Goal: Task Accomplishment & Management: Manage account settings

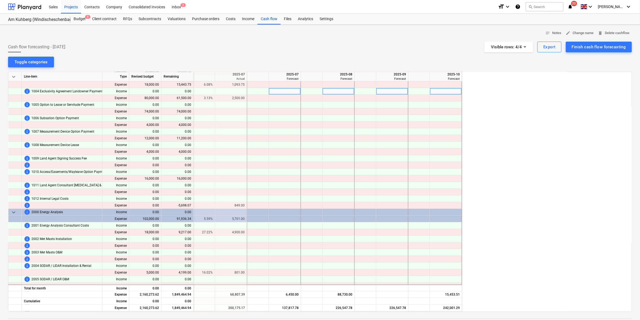
scroll to position [0, 806]
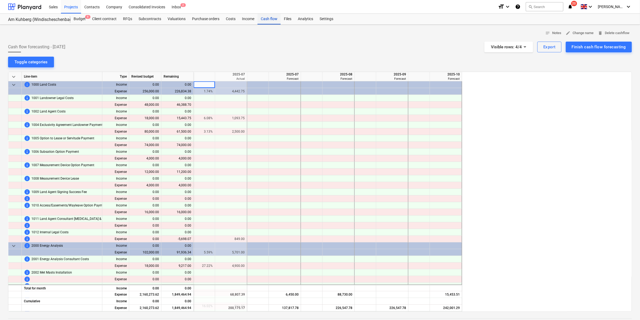
click at [264, 17] on div "Cash flow" at bounding box center [269, 19] width 23 height 11
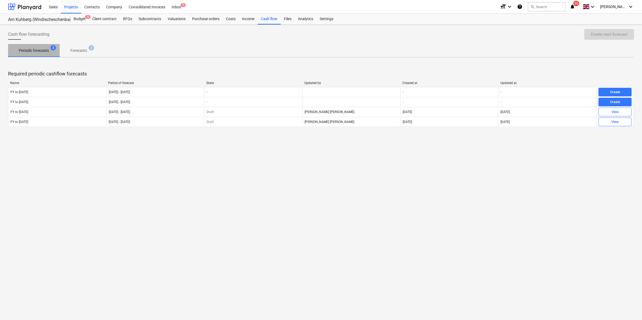
click at [42, 52] on p "Periodic forecasts" at bounding box center [34, 51] width 30 height 6
click at [78, 54] on span "Forecasts 2" at bounding box center [79, 51] width 38 height 10
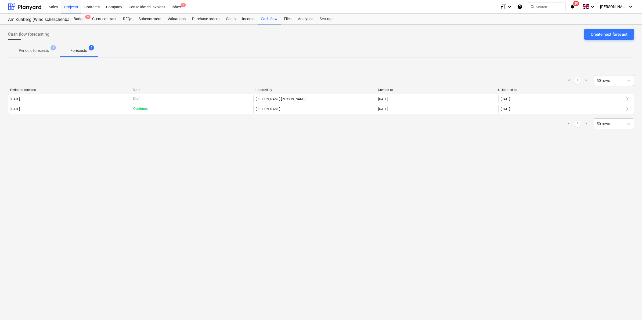
click at [35, 49] on p "Periodic forecasts" at bounding box center [34, 51] width 30 height 6
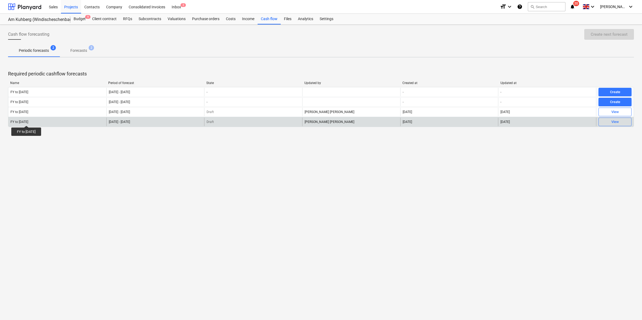
click at [28, 121] on div "FY to [DATE]" at bounding box center [19, 122] width 18 height 4
click at [614, 124] on div "View" at bounding box center [615, 122] width 8 height 6
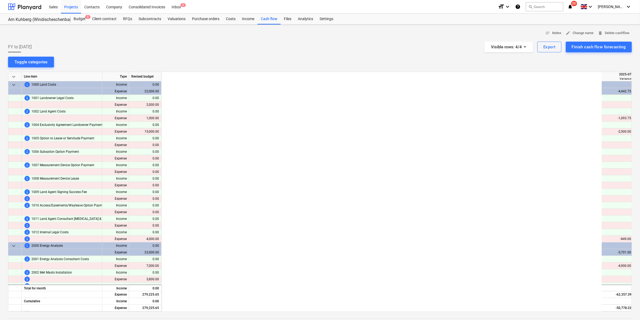
scroll to position [0, 473]
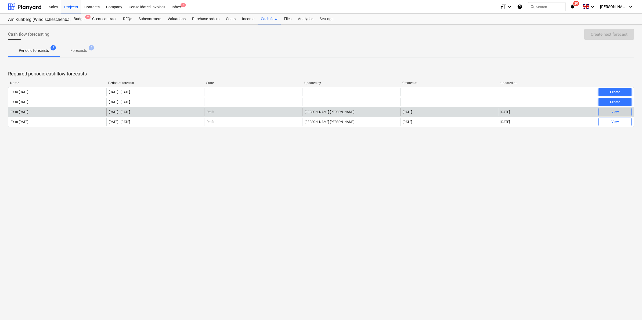
click at [622, 108] on button "View" at bounding box center [614, 112] width 33 height 9
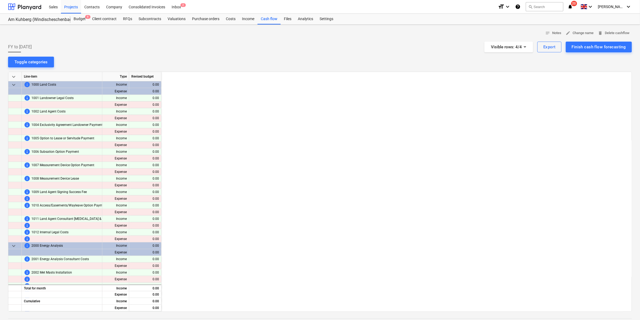
scroll to position [0, 949]
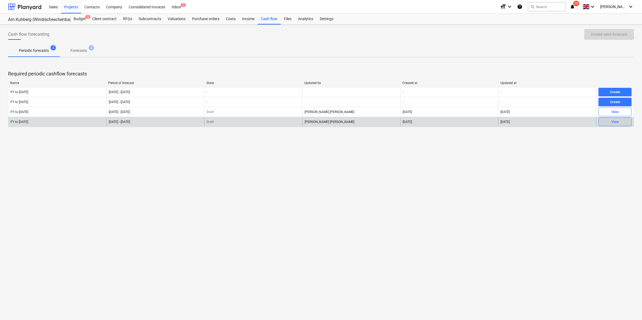
click at [609, 123] on span "View" at bounding box center [615, 122] width 28 height 6
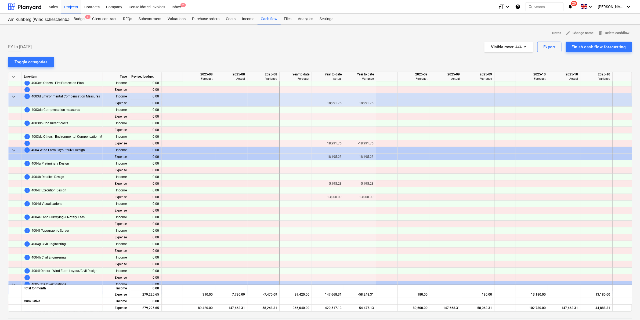
scroll to position [738, 473]
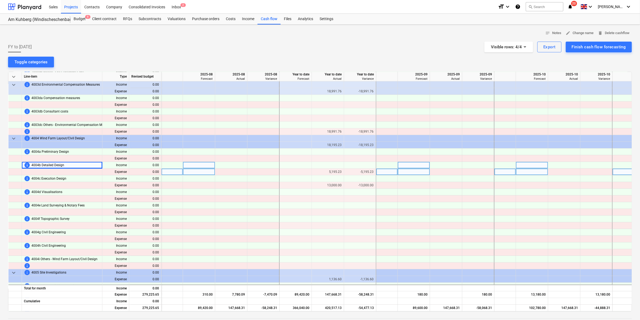
click at [361, 171] on div "-5,195.23" at bounding box center [359, 172] width 27 height 7
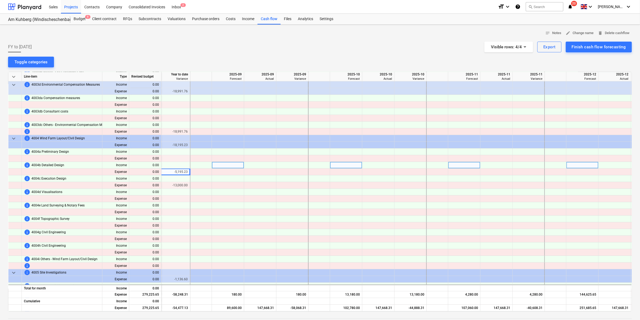
scroll to position [738, 660]
click at [233, 172] on div at bounding box center [227, 172] width 32 height 7
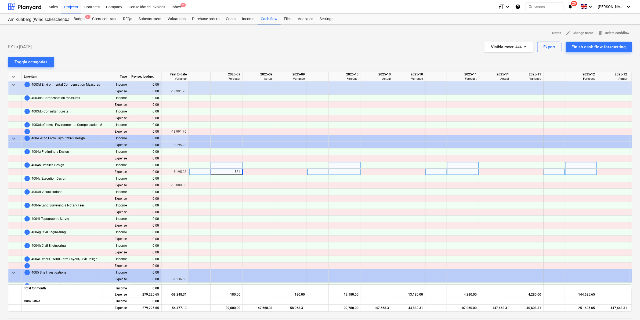
type input "5343"
click at [232, 187] on div at bounding box center [227, 185] width 32 height 7
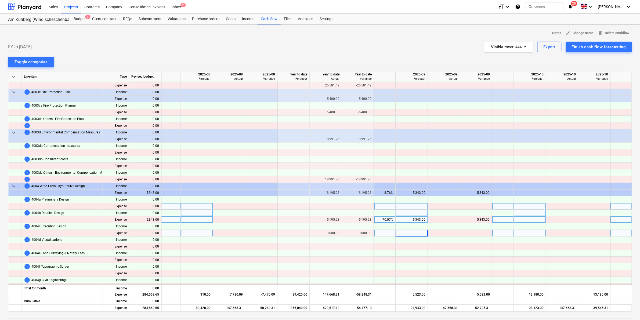
scroll to position [671, 475]
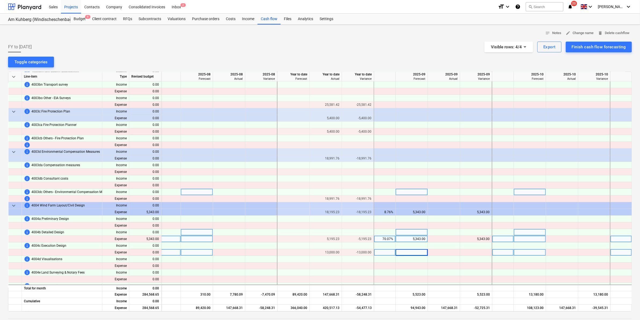
click at [408, 193] on div at bounding box center [412, 192] width 32 height 7
click at [409, 177] on div at bounding box center [412, 178] width 32 height 7
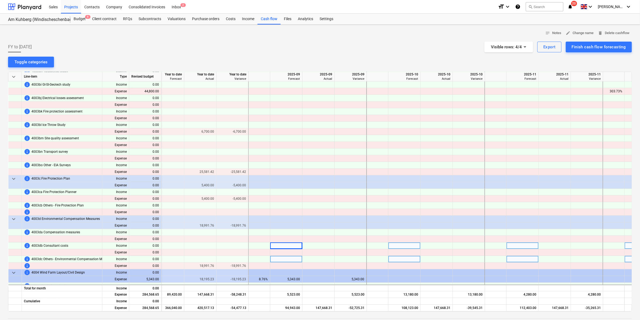
scroll to position [604, 594]
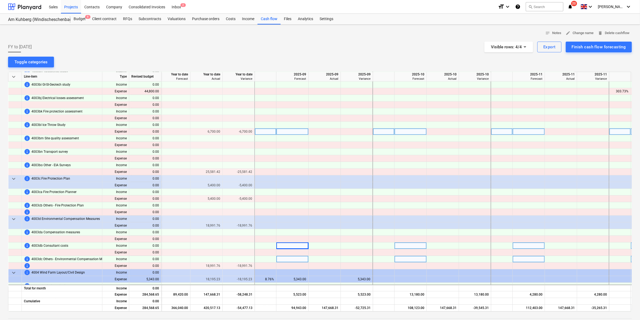
click at [297, 131] on div at bounding box center [292, 131] width 32 height 7
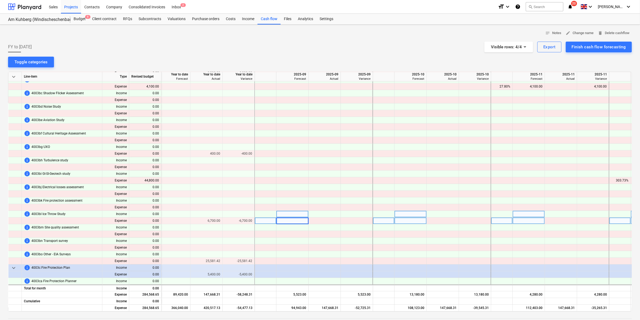
scroll to position [503, 594]
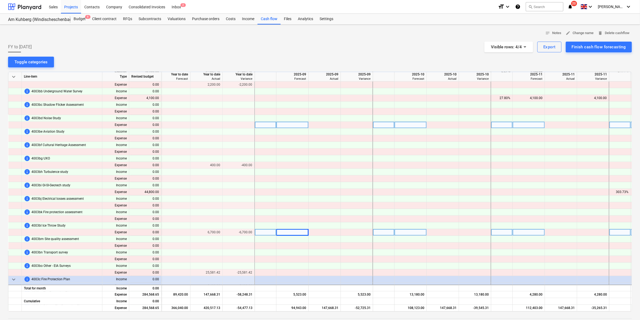
click at [298, 126] on div at bounding box center [292, 125] width 32 height 7
drag, startPoint x: 314, startPoint y: 310, endPoint x: 295, endPoint y: 309, distance: 19.3
click at [0, 0] on div "Expense 284,568.65 -58,248.31 366,040.00 420,517.13 -54,477.13 94,943.00 147,66…" at bounding box center [0, 0] width 0 height 0
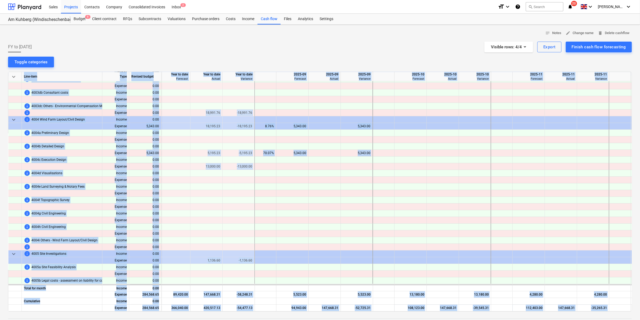
drag, startPoint x: 294, startPoint y: 312, endPoint x: 301, endPoint y: 311, distance: 6.7
click at [301, 311] on div "notes Notes edit Change name delete Delete cashflow FY to March 26 Visible rows…" at bounding box center [320, 206] width 640 height 362
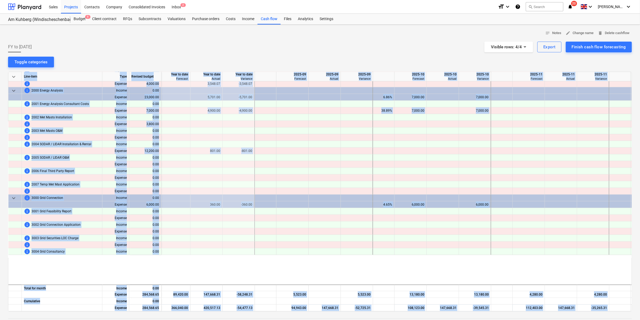
scroll to position [95, 594]
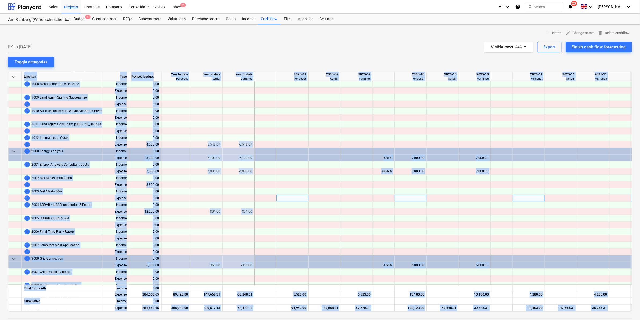
click at [298, 195] on div at bounding box center [292, 198] width 32 height 7
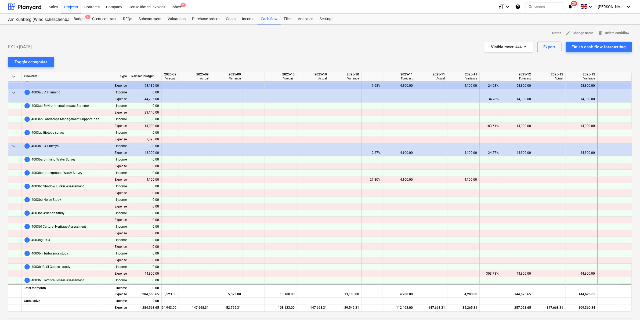
scroll to position [436, 724]
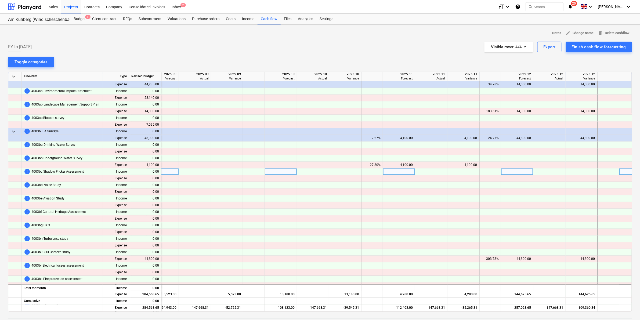
click at [199, 172] on div at bounding box center [195, 172] width 32 height 7
click at [194, 170] on div at bounding box center [195, 172] width 32 height 7
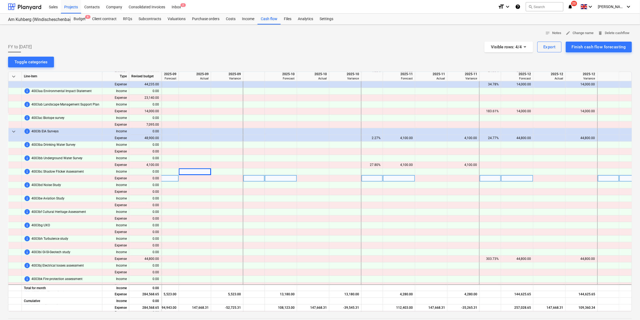
click at [192, 178] on div at bounding box center [195, 178] width 32 height 7
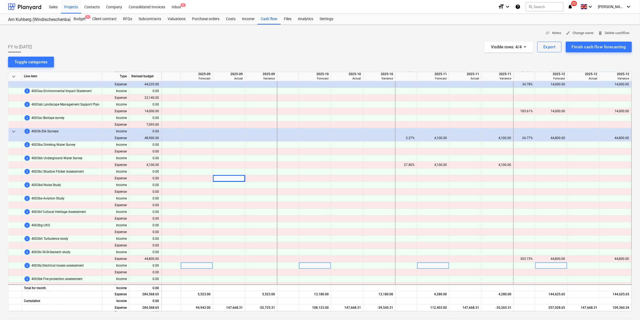
scroll to position [436, 686]
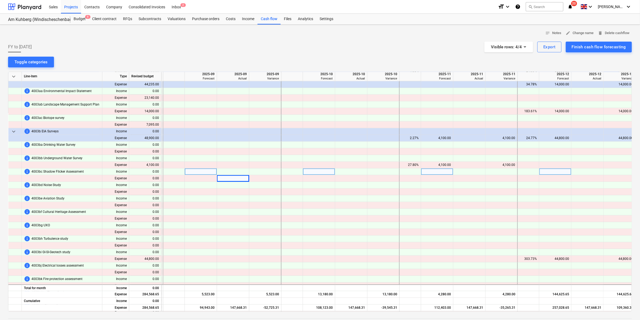
click at [207, 175] on div at bounding box center [201, 172] width 32 height 7
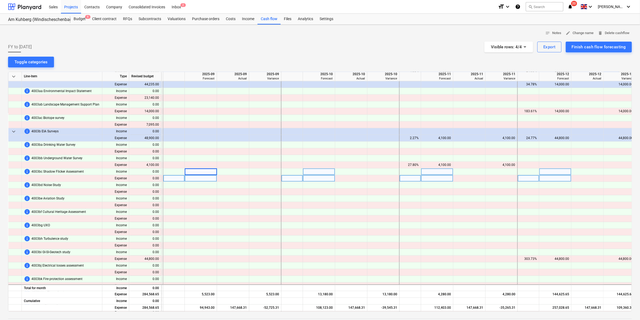
click at [207, 177] on div at bounding box center [201, 178] width 32 height 7
type input "3362"
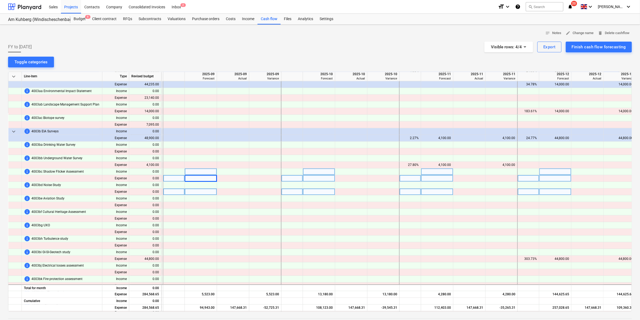
click at [208, 193] on div at bounding box center [201, 192] width 32 height 7
type input "3375"
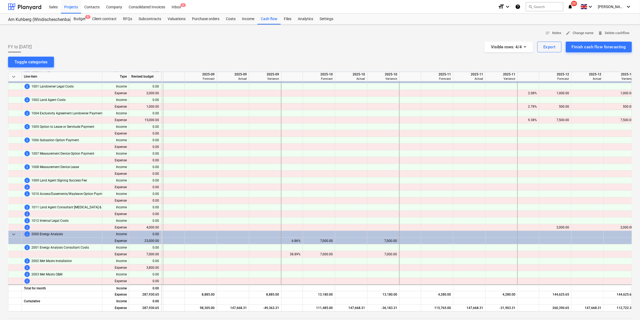
scroll to position [0, 686]
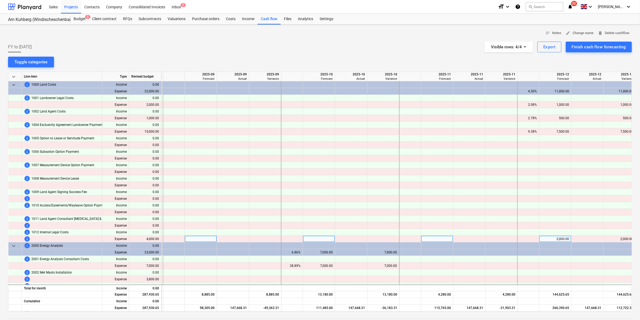
click at [198, 237] on div at bounding box center [201, 239] width 32 height 7
type input "2500"
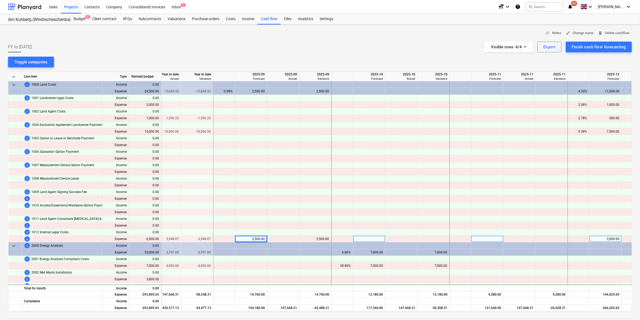
scroll to position [0, 634]
click at [245, 124] on div at bounding box center [253, 125] width 32 height 7
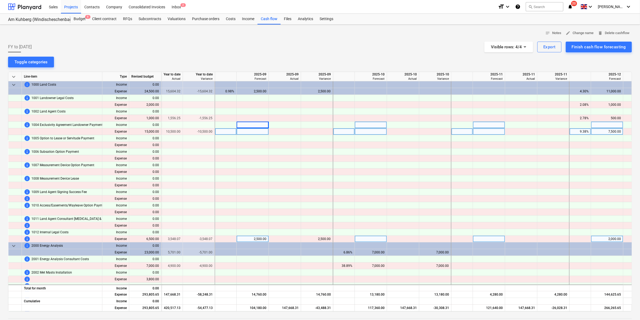
click at [247, 129] on div at bounding box center [253, 131] width 32 height 7
click at [245, 118] on div at bounding box center [253, 118] width 32 height 7
type input "500"
drag, startPoint x: 324, startPoint y: 0, endPoint x: 253, endPoint y: 240, distance: 249.8
click at [253, 240] on div "2,500.00" at bounding box center [253, 239] width 28 height 7
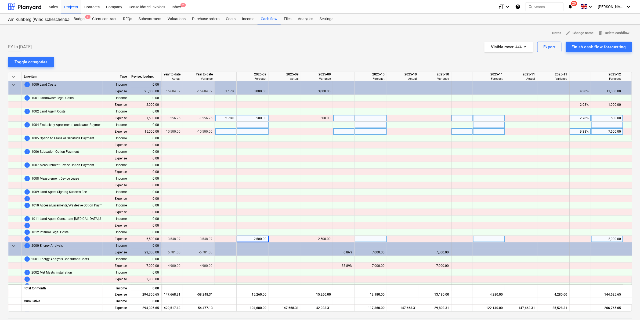
click at [258, 239] on div "2,500.00" at bounding box center [253, 239] width 28 height 7
type input "2000"
click at [262, 105] on div at bounding box center [253, 104] width 32 height 7
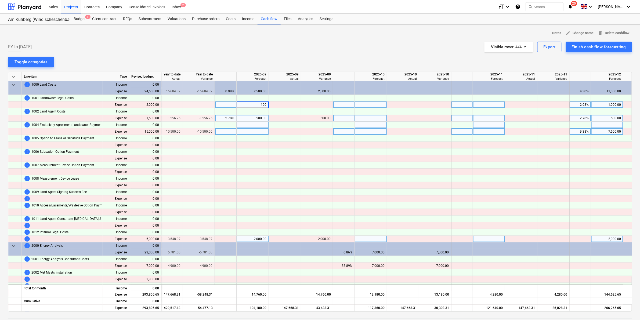
type input "1000"
click at [262, 118] on div "500.00" at bounding box center [253, 118] width 28 height 7
click at [256, 130] on div at bounding box center [253, 131] width 32 height 7
type input "1000"
click at [255, 150] on div at bounding box center [253, 151] width 32 height 7
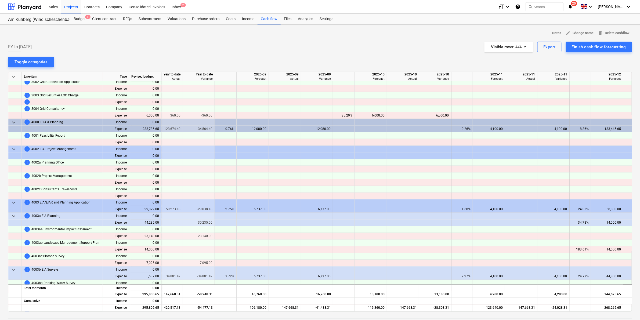
scroll to position [302, 634]
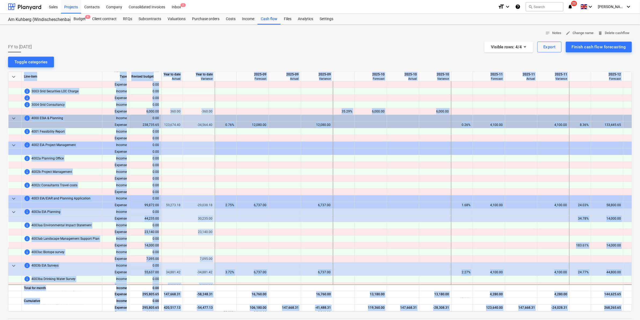
drag, startPoint x: 379, startPoint y: 312, endPoint x: 405, endPoint y: 312, distance: 25.2
click at [405, 312] on div "notes Notes edit Change name delete Delete cashflow FY to March 26 Visible rows…" at bounding box center [320, 206] width 640 height 362
click at [405, 312] on div at bounding box center [320, 314] width 624 height 4
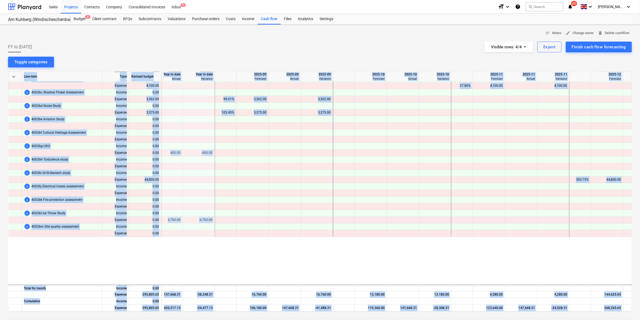
drag, startPoint x: 405, startPoint y: 312, endPoint x: 415, endPoint y: 311, distance: 10.3
click at [415, 311] on div "notes Notes edit Change name delete Delete cashflow FY to March 26 Visible rows…" at bounding box center [320, 206] width 640 height 362
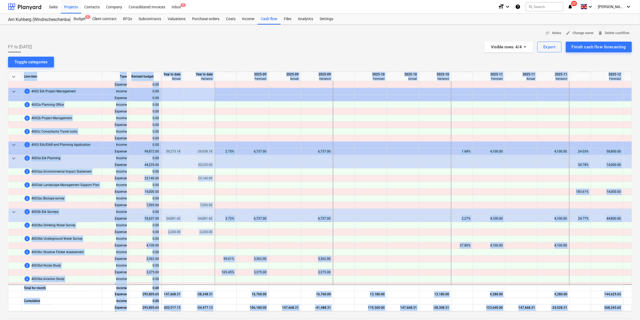
click at [406, 253] on div at bounding box center [403, 252] width 32 height 7
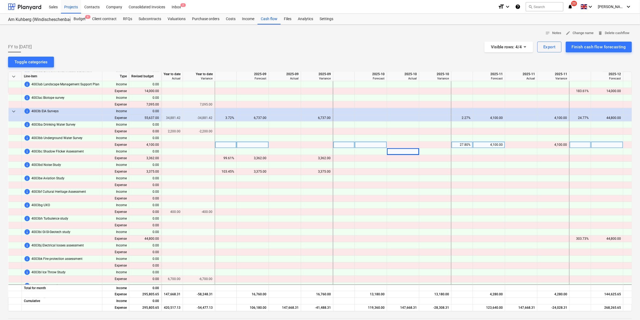
scroll to position [423, 634]
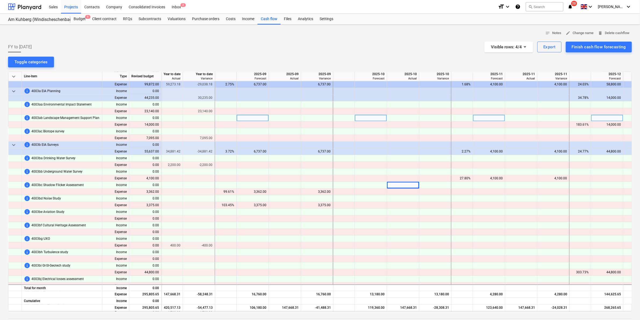
click at [254, 120] on div at bounding box center [253, 118] width 32 height 7
drag, startPoint x: 324, startPoint y: 312, endPoint x: 339, endPoint y: 312, distance: 14.5
click at [339, 312] on div "keyboard_arrow_down Line-item Type Revised budget Year to date Forecast Year to…" at bounding box center [320, 192] width 624 height 240
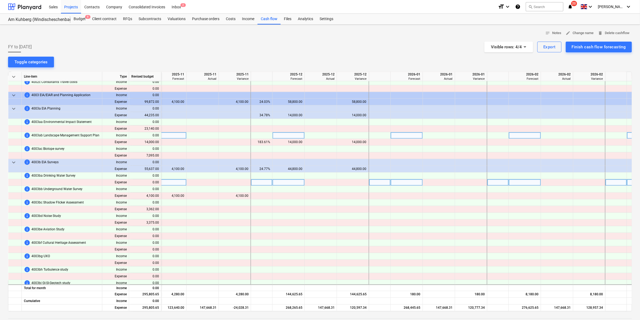
scroll to position [356, 952]
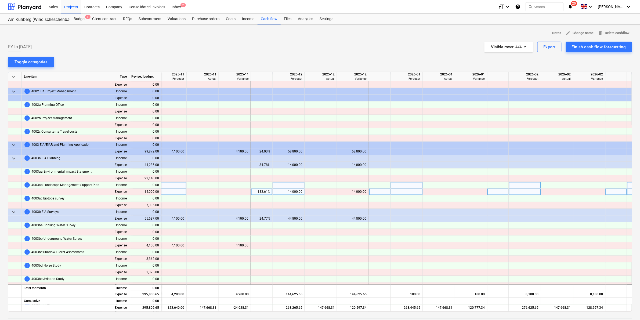
click at [147, 192] on div "14,000.00" at bounding box center [145, 192] width 32 height 7
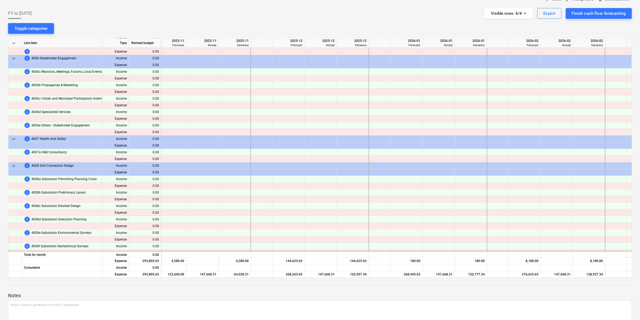
scroll to position [939, 952]
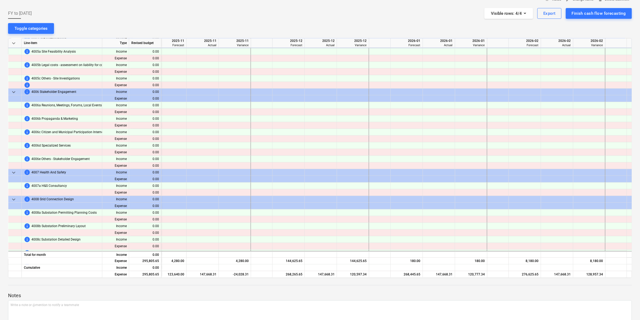
drag, startPoint x: 391, startPoint y: 279, endPoint x: 364, endPoint y: 280, distance: 27.7
click at [364, 280] on div at bounding box center [320, 280] width 624 height 4
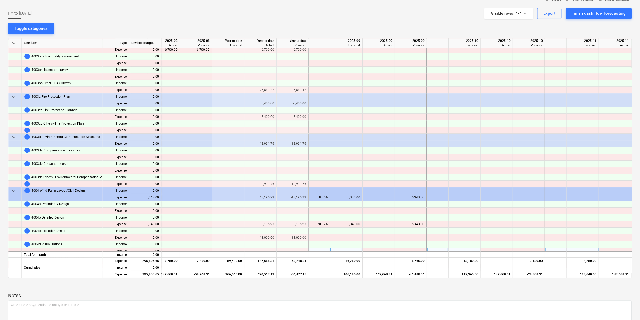
scroll to position [637, 540]
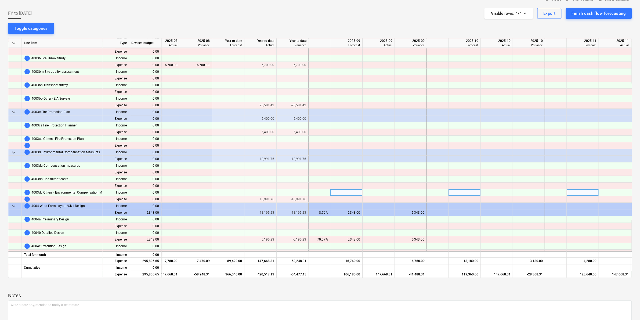
click at [55, 193] on span "4003dc Others - Environmental Compensation Measures" at bounding box center [72, 192] width 82 height 7
drag, startPoint x: 298, startPoint y: 278, endPoint x: 307, endPoint y: 277, distance: 9.5
click at [307, 277] on div "keyboard_arrow_down Line-item Type Revised budget 2025-08 Forecast 2025-08 Actu…" at bounding box center [320, 158] width 624 height 240
click at [308, 275] on div "-54,477.13" at bounding box center [293, 274] width 32 height 7
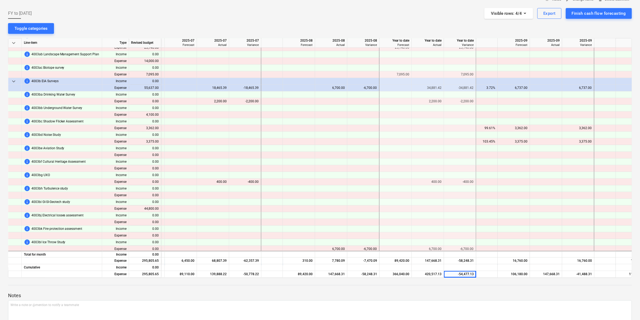
scroll to position [436, 372]
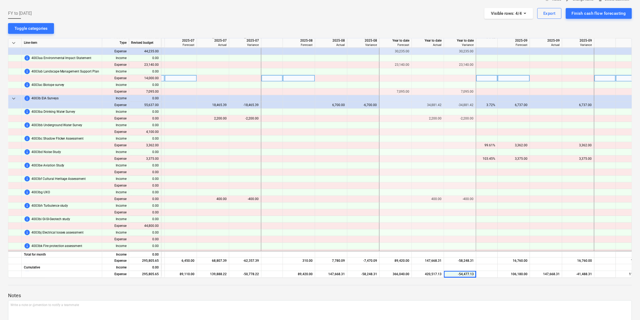
click at [93, 77] on div at bounding box center [62, 78] width 81 height 7
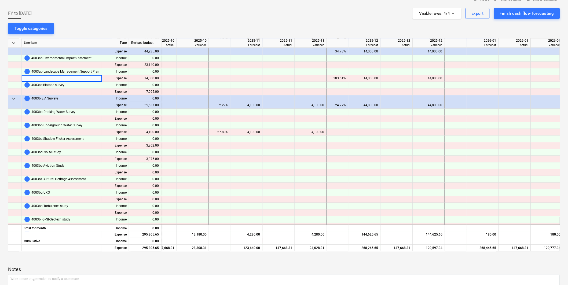
scroll to position [436, 861]
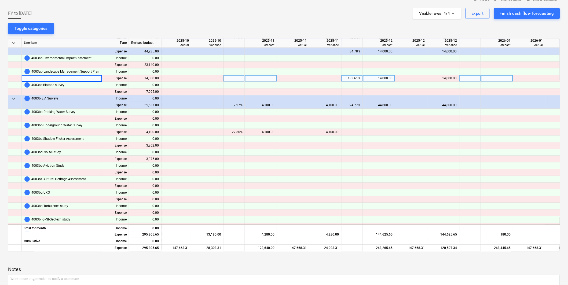
click at [184, 77] on div at bounding box center [175, 78] width 32 height 7
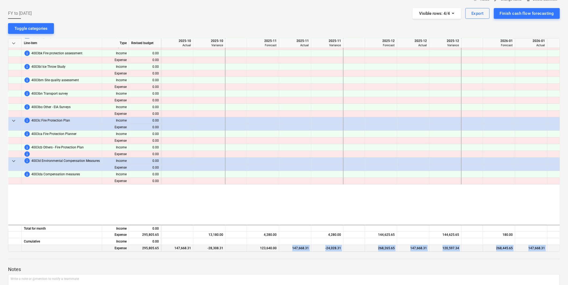
drag, startPoint x: 299, startPoint y: 252, endPoint x: 290, endPoint y: 249, distance: 9.0
click at [290, 249] on div "notes Notes edit Change name delete Delete cashflow FY to March 26 Visible rows…" at bounding box center [284, 159] width 568 height 336
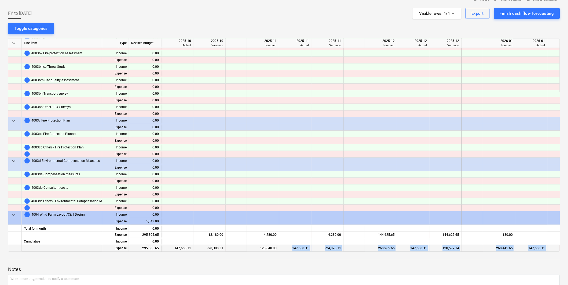
scroll to position [641, 859]
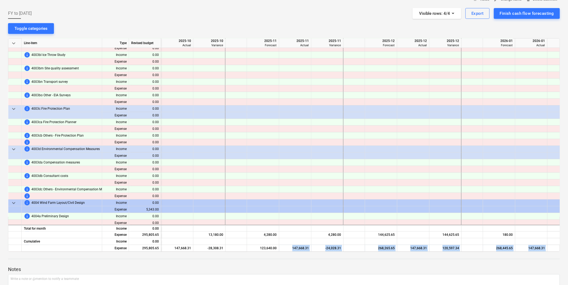
drag, startPoint x: 290, startPoint y: 249, endPoint x: 300, endPoint y: 252, distance: 10.0
click at [300, 252] on div at bounding box center [284, 254] width 552 height 4
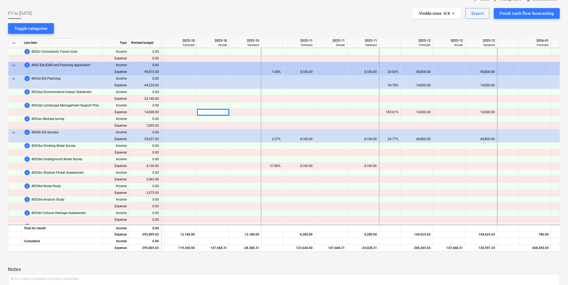
scroll to position [402, 791]
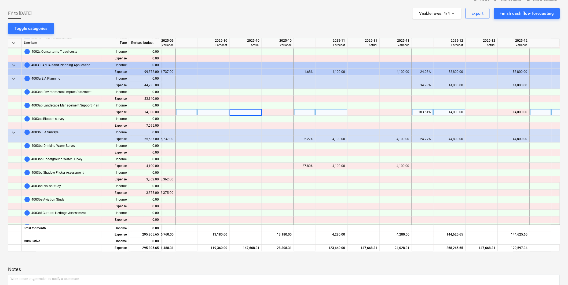
click at [219, 114] on div at bounding box center [214, 112] width 32 height 7
type input "14000"
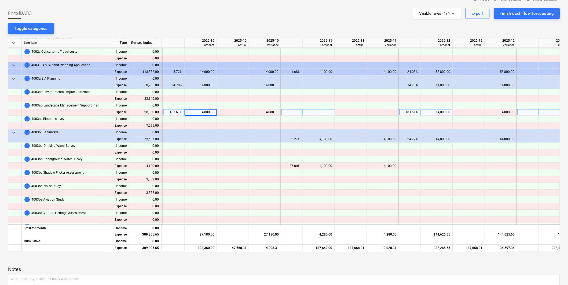
scroll to position [4, 0]
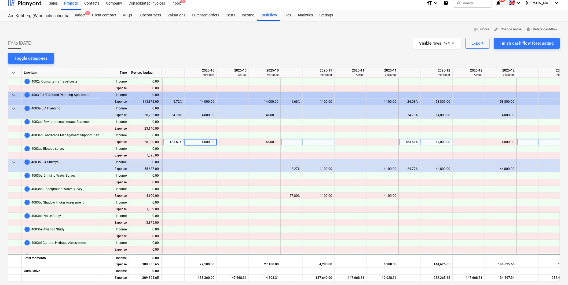
click at [437, 142] on div "14,000.00" at bounding box center [437, 142] width 28 height 7
click at [437, 142] on input "14000" at bounding box center [437, 142] width 32 height 6
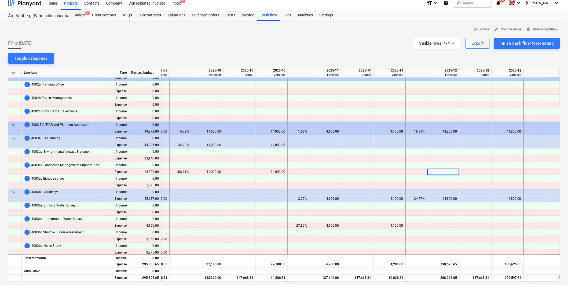
scroll to position [372, 820]
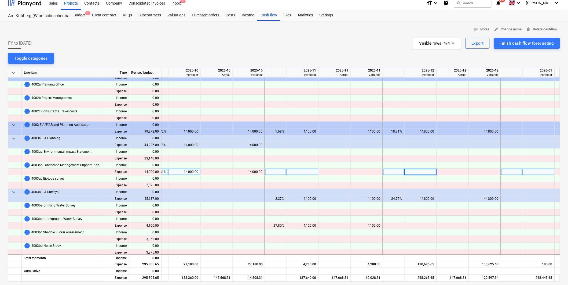
click at [193, 172] on div "14,000.00" at bounding box center [185, 172] width 28 height 7
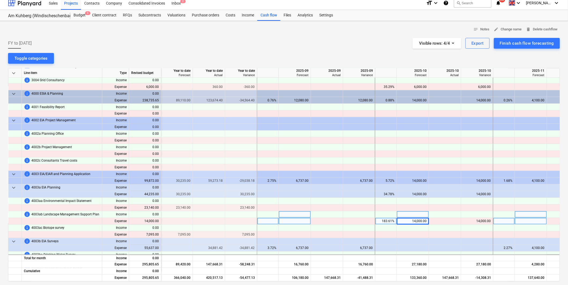
scroll to position [313, 591]
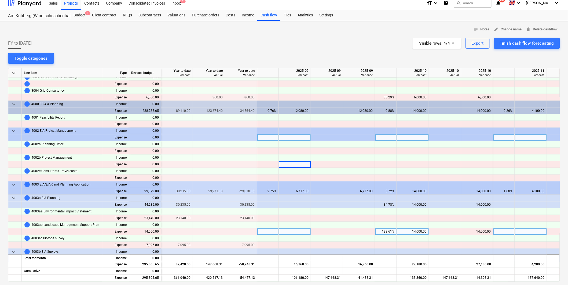
drag, startPoint x: 284, startPoint y: 163, endPoint x: 278, endPoint y: 136, distance: 28.1
click at [278, 136] on div at bounding box center [268, 137] width 21 height 7
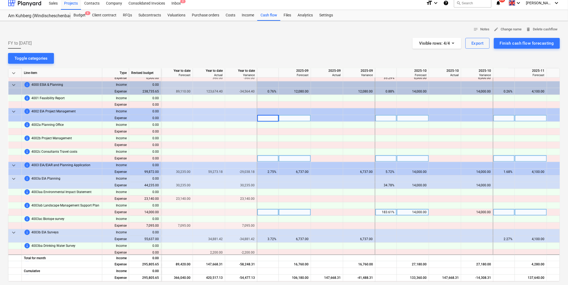
scroll to position [342, 591]
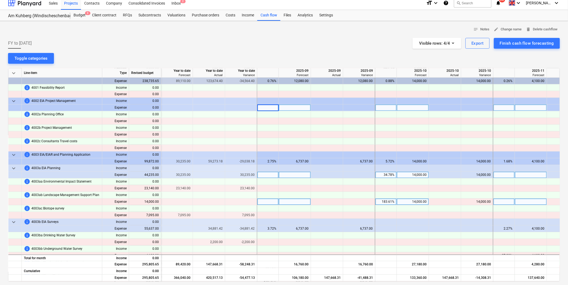
click at [413, 175] on div "14,000.00" at bounding box center [413, 175] width 28 height 7
click at [418, 175] on div "14,000.00" at bounding box center [413, 175] width 28 height 7
click at [418, 175] on input "14000" at bounding box center [413, 175] width 32 height 6
type input "25246,75"
click at [418, 175] on input "25246,75" at bounding box center [413, 175] width 32 height 6
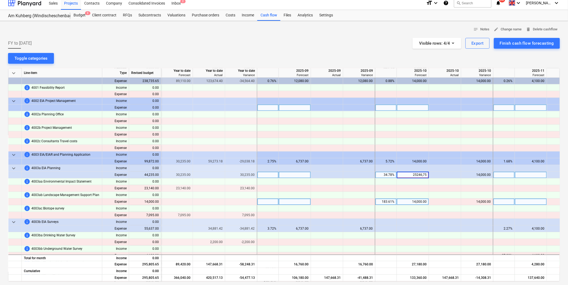
click at [418, 175] on input "25246,75" at bounding box center [413, 175] width 32 height 6
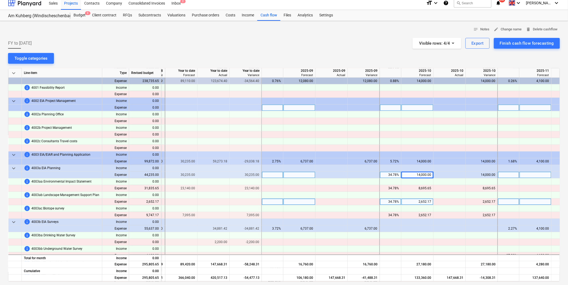
scroll to position [342, 586]
click at [423, 175] on div "14,000.00" at bounding box center [419, 175] width 28 height 7
click at [419, 186] on div "8,695.65" at bounding box center [419, 188] width 28 height 7
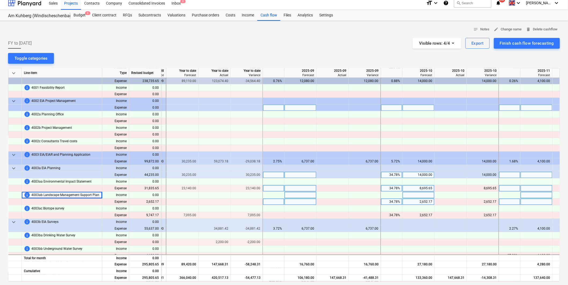
click at [423, 201] on div "2,652.17" at bounding box center [419, 201] width 28 height 7
click at [423, 201] on input "2652.1739" at bounding box center [419, 201] width 32 height 6
click at [424, 201] on div "2,652.17" at bounding box center [419, 201] width 28 height 7
click at [424, 201] on input "2652.1739" at bounding box center [419, 201] width 32 height 6
click at [426, 200] on input "4050" at bounding box center [419, 201] width 32 height 6
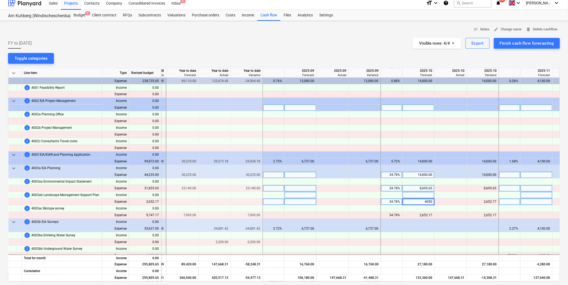
click at [426, 200] on input "4050" at bounding box center [419, 201] width 32 height 6
type input "15.226.75"
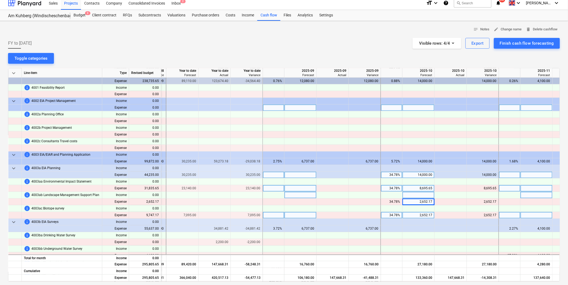
click at [425, 215] on div "2,652.17" at bounding box center [419, 215] width 28 height 7
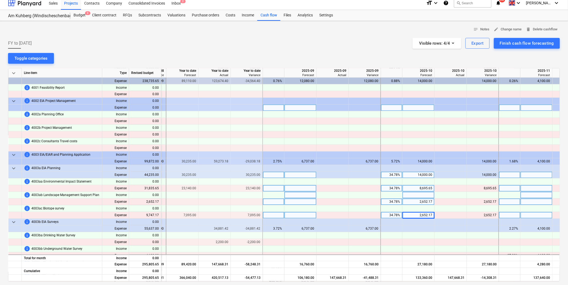
click at [427, 201] on div "2,652.17" at bounding box center [419, 201] width 28 height 7
click at [427, 201] on input "2652.1739" at bounding box center [419, 201] width 32 height 6
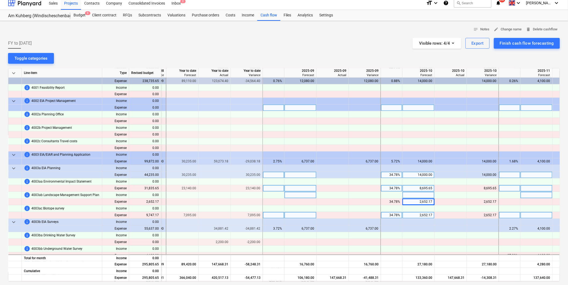
click at [430, 214] on div "2,652.17" at bounding box center [419, 215] width 28 height 7
click at [426, 203] on div "2,652.17" at bounding box center [419, 201] width 28 height 7
type input "15226"
click at [432, 200] on div "15,226.00" at bounding box center [419, 201] width 28 height 7
click at [432, 200] on input "15226" at bounding box center [419, 201] width 32 height 6
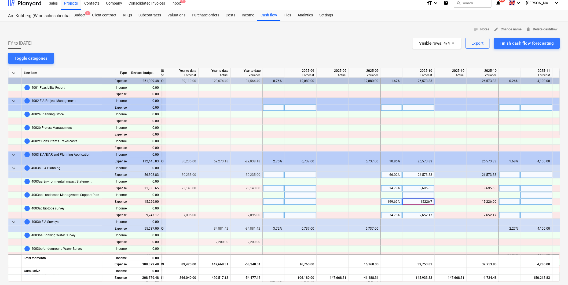
type input "15226,75"
click at [423, 204] on div "15,226.00" at bounding box center [419, 201] width 28 height 7
click at [423, 204] on input "15226" at bounding box center [419, 201] width 32 height 6
click at [426, 212] on div "2,652.17" at bounding box center [419, 215] width 28 height 7
click at [427, 200] on div "15,226.00" at bounding box center [419, 201] width 28 height 7
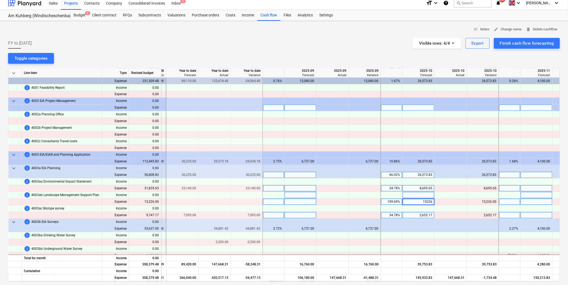
click at [427, 212] on div "2,652.17" at bounding box center [419, 215] width 28 height 7
click at [427, 212] on input "2652.1739" at bounding box center [419, 215] width 32 height 6
type input "4050"
click at [421, 188] on div "8,695.65" at bounding box center [419, 188] width 28 height 7
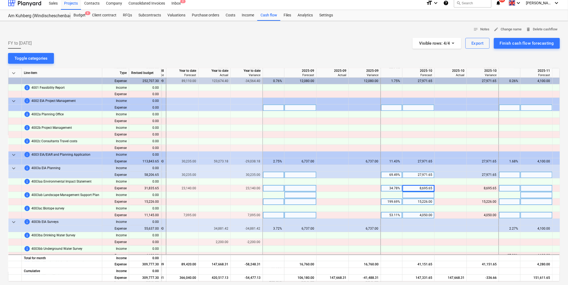
click at [421, 188] on div "8,695.65" at bounding box center [419, 188] width 28 height 7
click at [421, 188] on input "8695.6522" at bounding box center [419, 188] width 32 height 6
type input "5970"
click at [427, 126] on div at bounding box center [419, 128] width 32 height 7
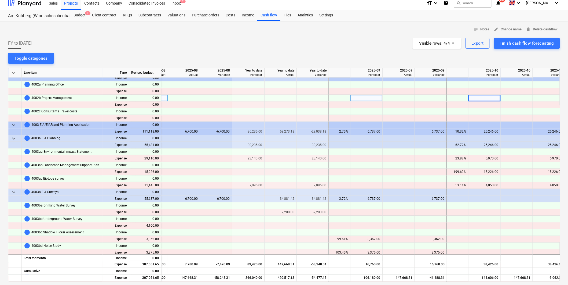
scroll to position [372, 520]
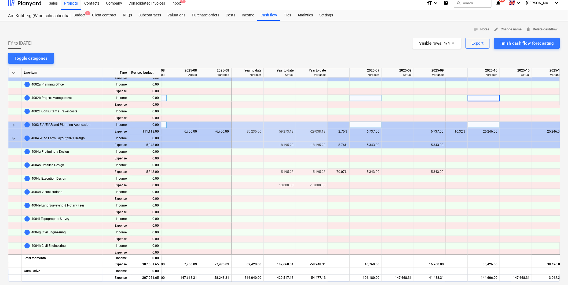
click at [14, 125] on span "keyboard_arrow_right" at bounding box center [13, 125] width 6 height 6
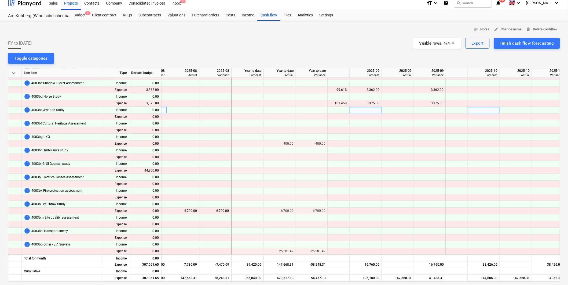
scroll to position [551, 520]
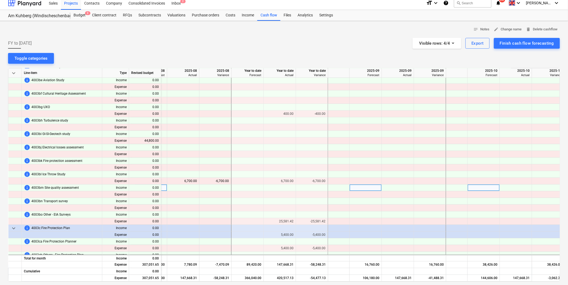
click at [66, 189] on span "4003bm Site quality assessment" at bounding box center [55, 187] width 48 height 7
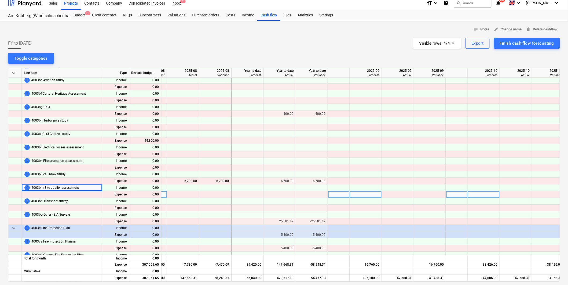
click at [175, 192] on div at bounding box center [183, 194] width 32 height 7
click at [353, 193] on div at bounding box center [366, 194] width 32 height 7
type input "6607"
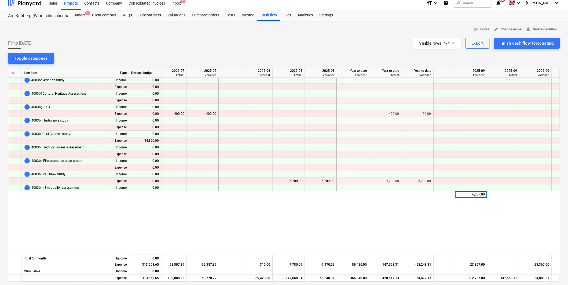
scroll to position [462, 415]
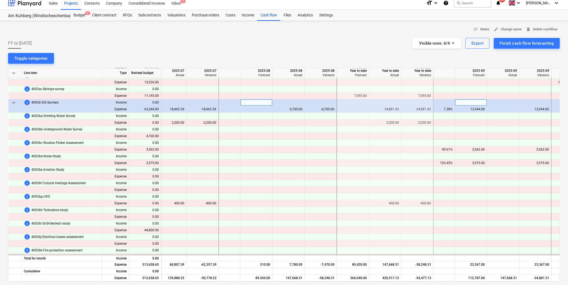
click at [13, 103] on span "keyboard_arrow_down" at bounding box center [13, 102] width 6 height 6
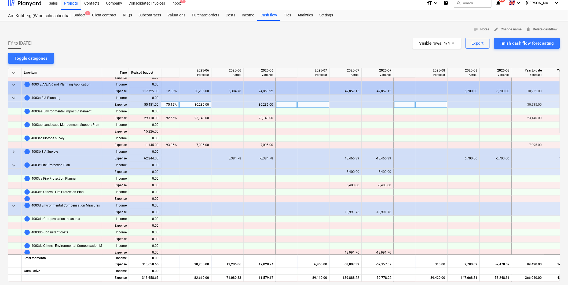
scroll to position [402, 240]
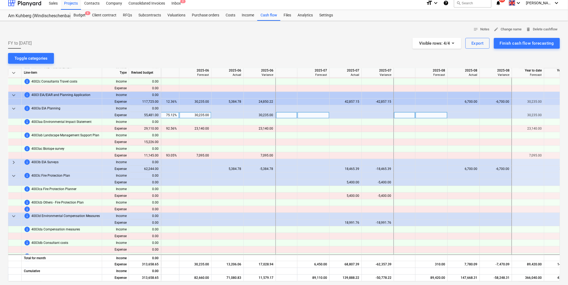
click at [198, 115] on div "30,235.00" at bounding box center [196, 115] width 28 height 7
click at [205, 114] on div "30,235.00" at bounding box center [196, 115] width 28 height 7
click at [169, 50] on div "notes Notes edit Change name delete Delete cashflow FY to March 26 Visible rows…" at bounding box center [284, 189] width 568 height 336
click at [249, 23] on div "notes Notes edit Change name delete Delete cashflow FY to March 26 Visible rows…" at bounding box center [284, 189] width 568 height 336
drag, startPoint x: 33, startPoint y: 109, endPoint x: 209, endPoint y: 118, distance: 176.9
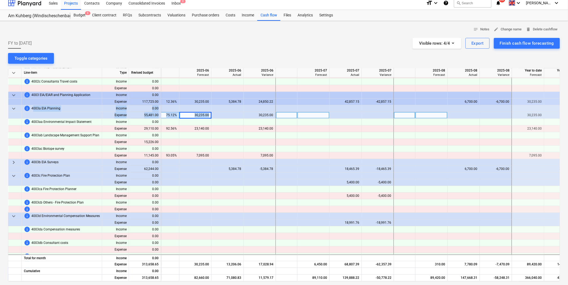
click at [209, 118] on div "keyboard_arrow_down Line-item Type Revised budget 2025-05 Variance 2025-06 Fore…" at bounding box center [284, 174] width 552 height 213
copy div "003a EIA Planning Income 0.00 Expense 55,481.00 75.12% 30,235.00"
click at [202, 115] on div "30,235.00" at bounding box center [196, 115] width 28 height 7
click at [202, 115] on input "30235" at bounding box center [196, 115] width 32 height 6
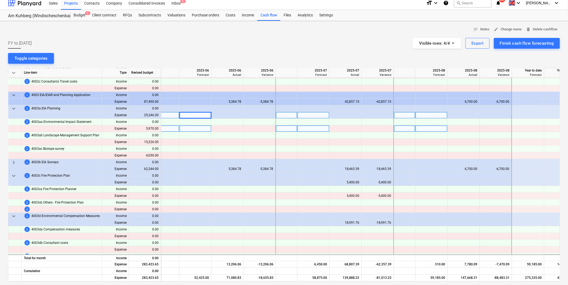
click at [200, 131] on div at bounding box center [196, 128] width 32 height 7
click at [198, 117] on div at bounding box center [196, 115] width 32 height 7
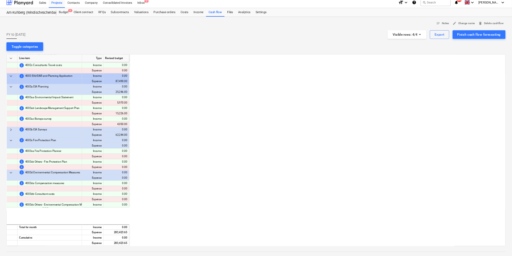
scroll to position [402, 116]
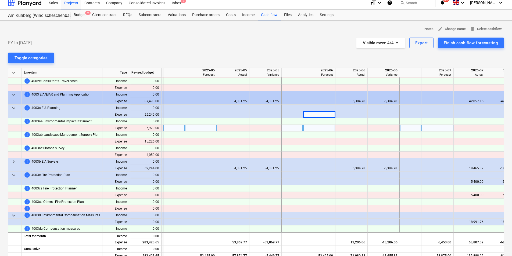
click at [130, 42] on div "FY to March 26 Visible rows : 4/4 Export Finish cash flow forecasting" at bounding box center [255, 43] width 495 height 11
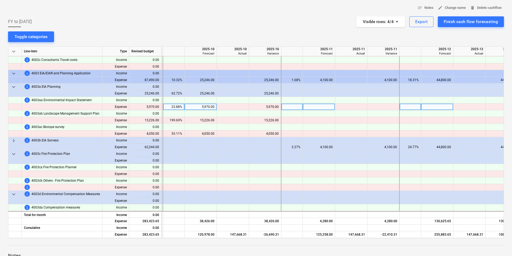
scroll to position [402, 806]
click at [96, 31] on div "notes Notes edit Change name delete Delete cashflow FY to March 26 Visible rows…" at bounding box center [256, 156] width 512 height 314
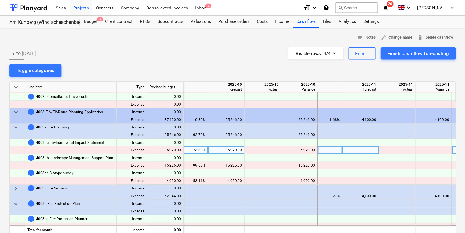
scroll to position [402, 806]
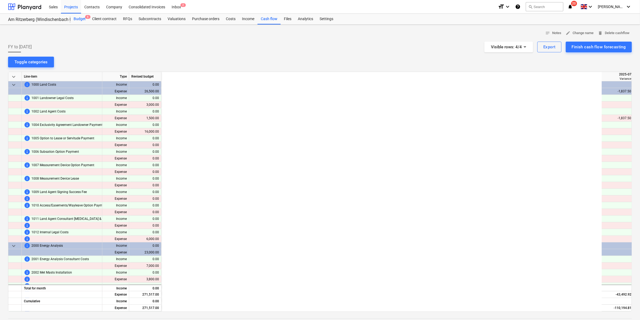
scroll to position [0, 473]
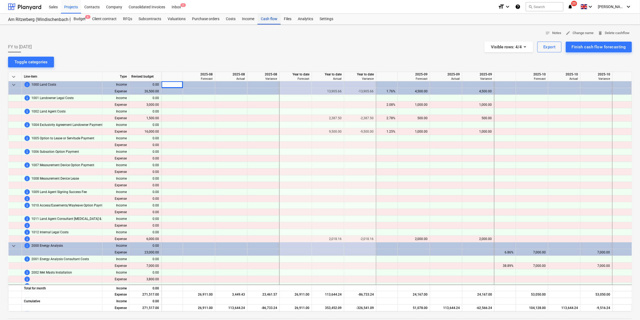
click at [265, 21] on div "Cash flow" at bounding box center [269, 19] width 23 height 11
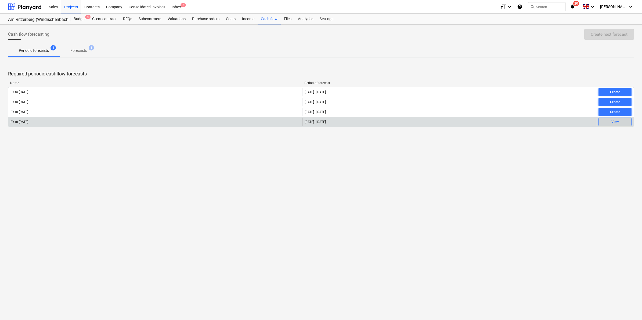
click at [626, 118] on button "View" at bounding box center [614, 122] width 33 height 9
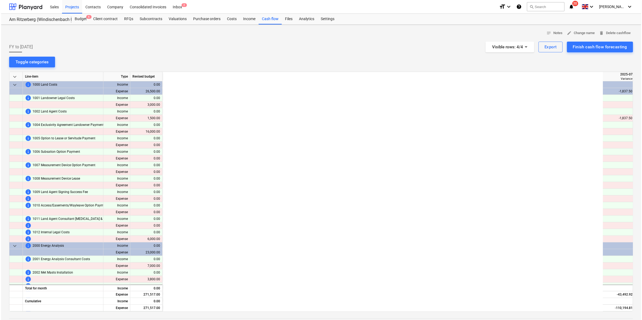
scroll to position [0, 473]
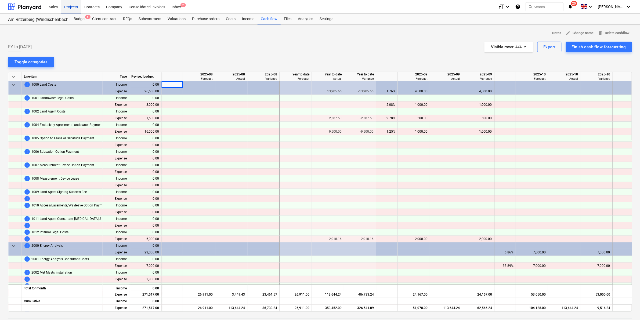
click at [67, 7] on div "Projects" at bounding box center [71, 7] width 20 height 14
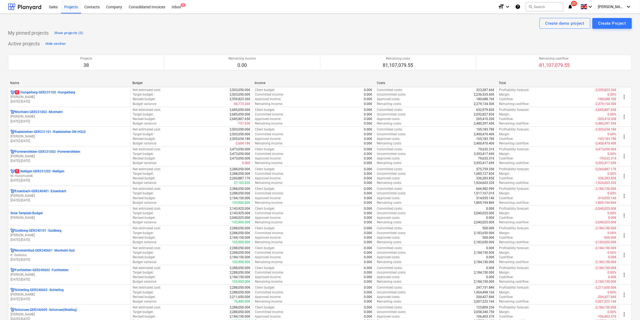
click at [12, 81] on div "Name" at bounding box center [69, 83] width 118 height 4
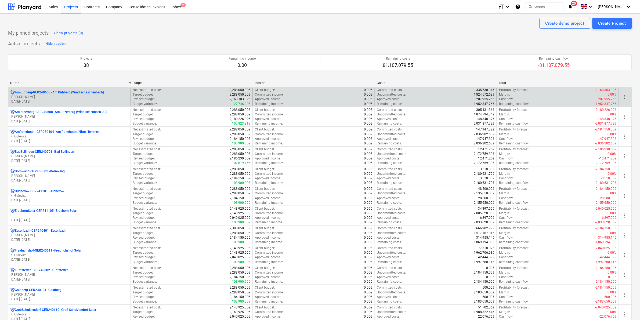
click at [24, 91] on p "AmKuhberg-GER240608 - Am Kuhberg (Windischeschenbach)" at bounding box center [59, 92] width 89 height 5
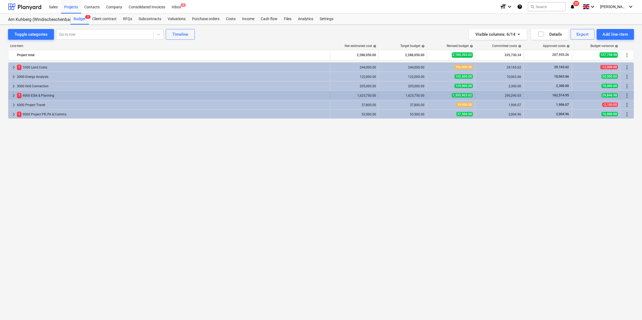
click at [13, 93] on span "keyboard_arrow_right" at bounding box center [13, 95] width 6 height 6
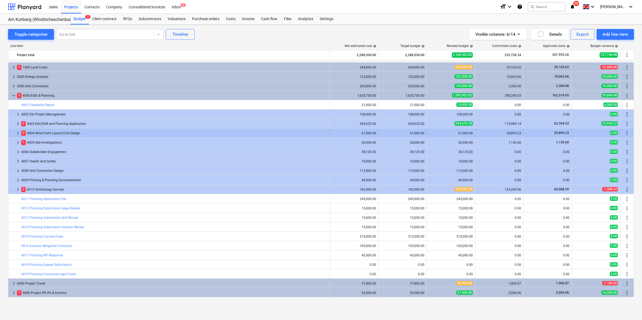
click at [20, 132] on span "keyboard_arrow_right" at bounding box center [18, 133] width 6 height 6
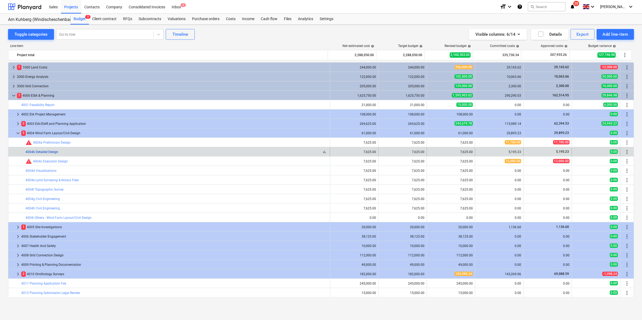
click at [50, 152] on link "4004b Detailed Design" at bounding box center [42, 152] width 33 height 4
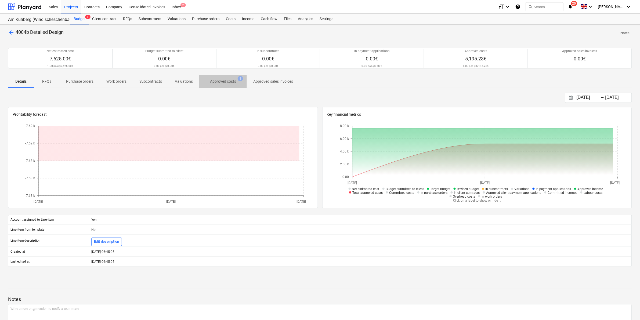
click at [228, 81] on p "Approved costs" at bounding box center [223, 82] width 26 height 6
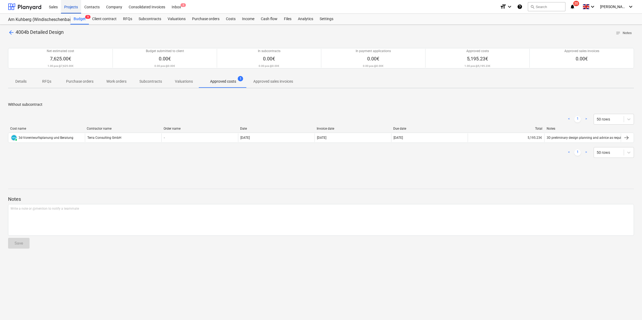
click at [68, 5] on div "Projects" at bounding box center [71, 7] width 20 height 14
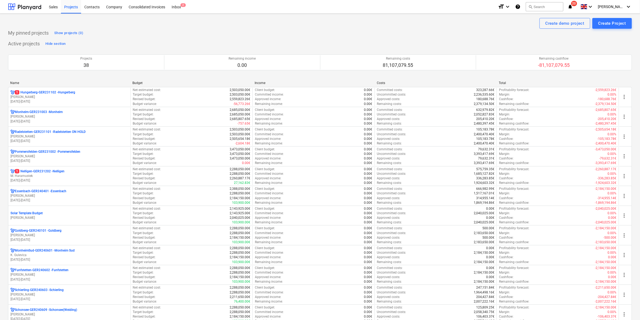
click at [16, 82] on div "Name" at bounding box center [69, 83] width 118 height 4
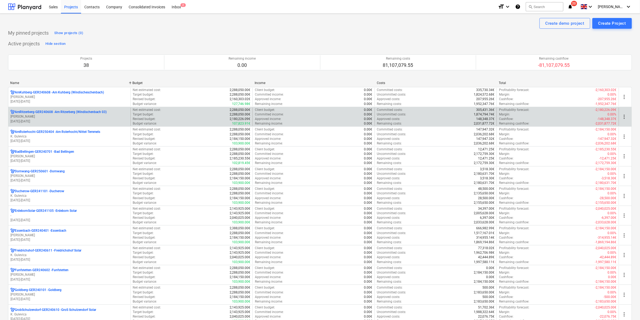
click at [34, 116] on p "[PERSON_NAME]" at bounding box center [69, 116] width 118 height 5
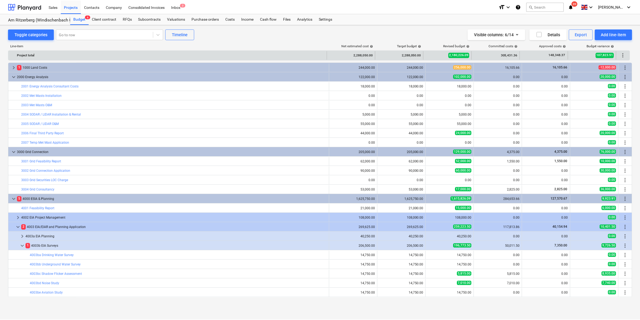
scroll to position [101, 0]
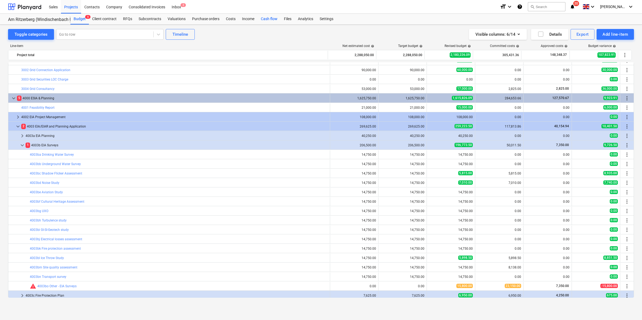
click at [265, 19] on div "Cash flow" at bounding box center [269, 19] width 23 height 11
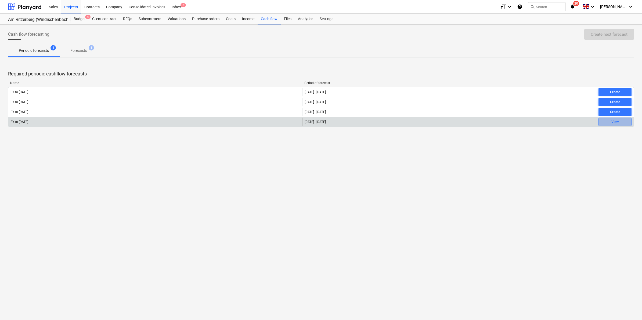
click at [606, 120] on span "View" at bounding box center [615, 122] width 28 height 6
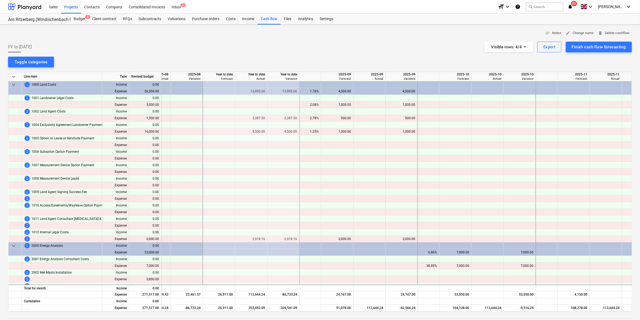
scroll to position [0, 550]
click at [330, 119] on div "500.00" at bounding box center [337, 118] width 28 height 7
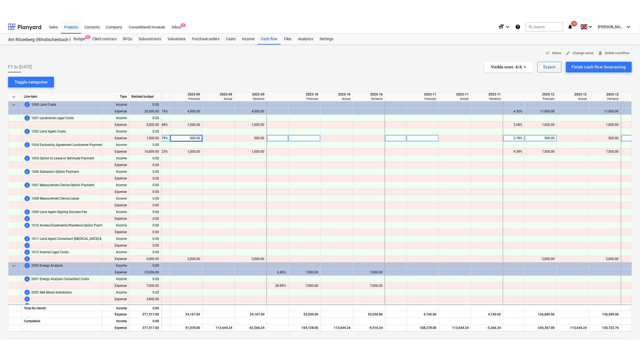
scroll to position [0, 700]
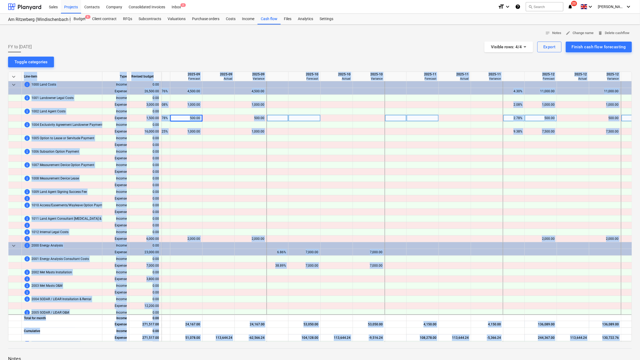
drag, startPoint x: 438, startPoint y: 342, endPoint x: 413, endPoint y: 345, distance: 26.0
click at [413, 320] on div "notes Notes edit Change name delete Delete cashflow FY to March 26 Visible rows…" at bounding box center [320, 221] width 640 height 393
click at [413, 320] on div at bounding box center [320, 344] width 624 height 4
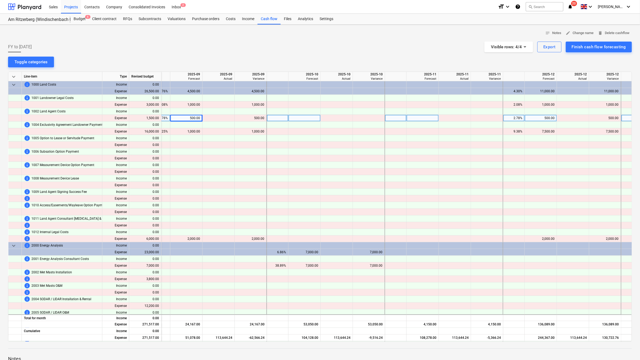
drag, startPoint x: 413, startPoint y: 343, endPoint x: 391, endPoint y: 343, distance: 21.2
click at [391, 320] on div at bounding box center [320, 344] width 624 height 4
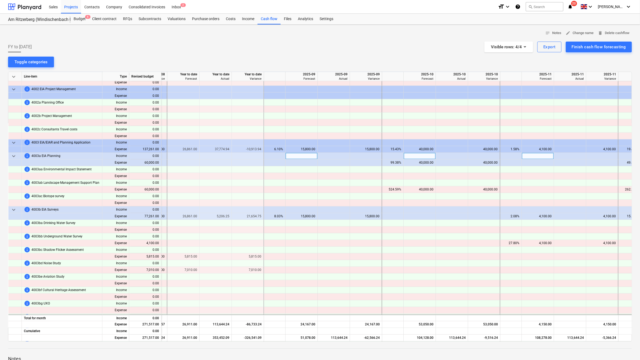
scroll to position [369, 585]
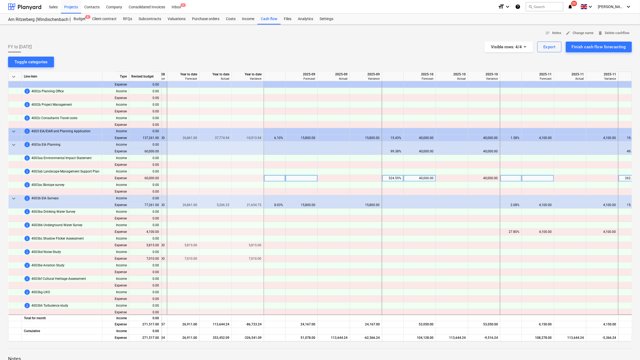
click at [426, 178] on div "40,000.00" at bounding box center [420, 178] width 28 height 7
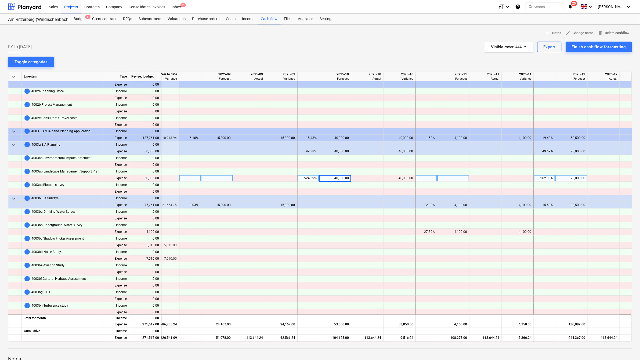
scroll to position [369, 670]
drag, startPoint x: 630, startPoint y: 85, endPoint x: 342, endPoint y: 179, distance: 303.4
click at [342, 179] on div "40,000.00" at bounding box center [334, 178] width 28 height 7
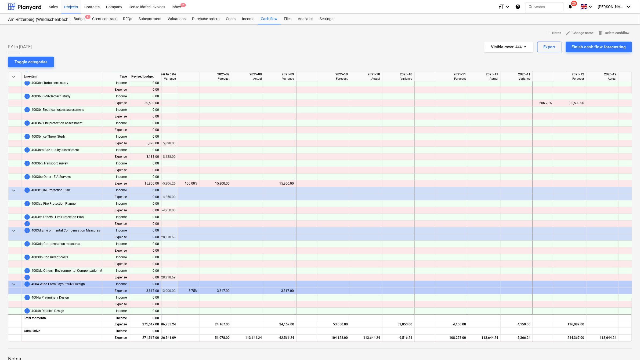
scroll to position [604, 670]
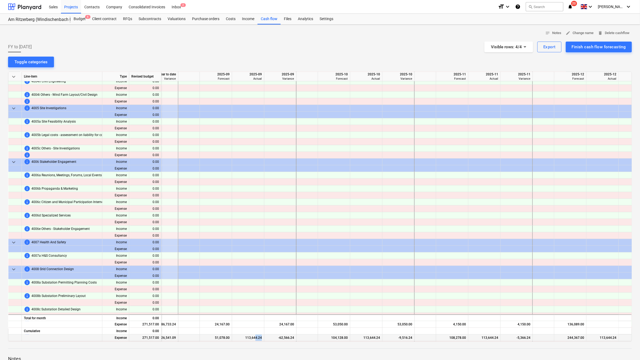
drag, startPoint x: 262, startPoint y: 340, endPoint x: 255, endPoint y: 339, distance: 7.6
click at [255, 320] on div "113,644.24" at bounding box center [248, 338] width 32 height 7
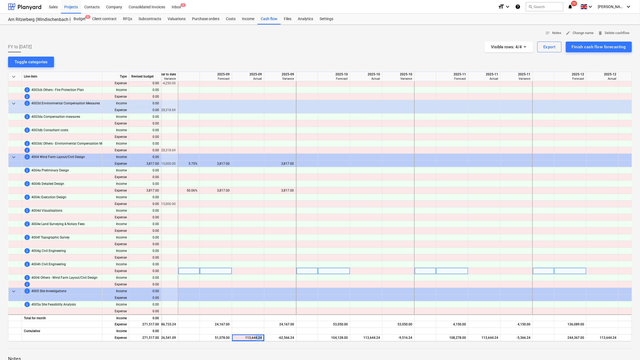
scroll to position [686, 670]
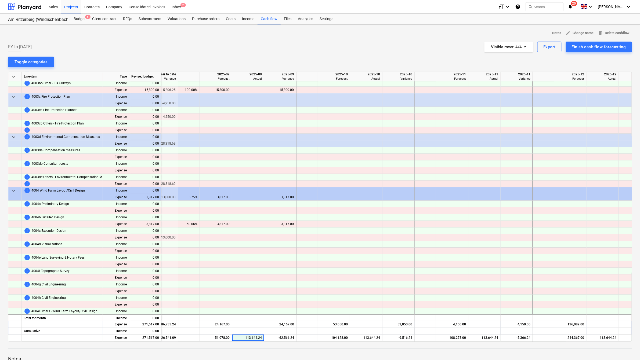
click at [263, 320] on div "keyboard_arrow_down Line-item Type Revised budget Year to date Actual Year to d…" at bounding box center [320, 207] width 624 height 270
drag, startPoint x: 263, startPoint y: 342, endPoint x: 253, endPoint y: 342, distance: 9.4
click at [253, 320] on div "keyboard_arrow_down Line-item Type Revised budget Year to date Actual Year to d…" at bounding box center [320, 207] width 624 height 270
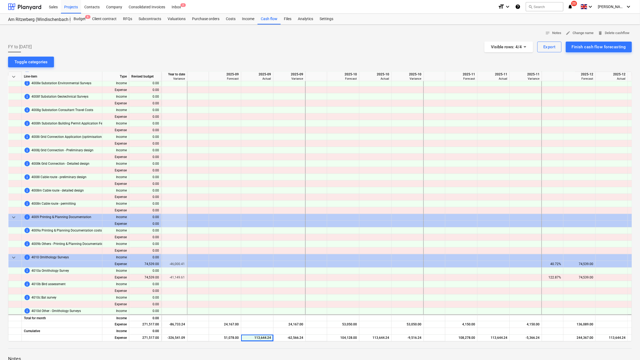
scroll to position [1156, 706]
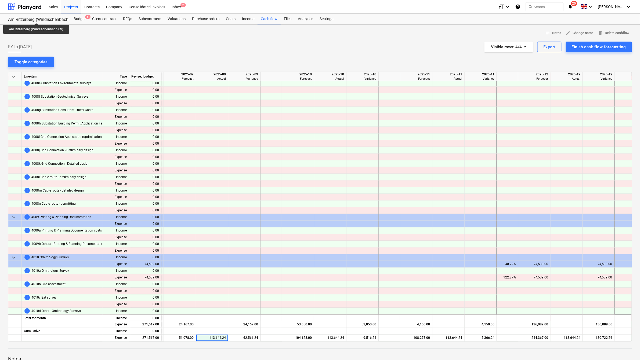
click at [37, 18] on div "Am Ritzerberg (Windischenbach 03)" at bounding box center [36, 20] width 56 height 6
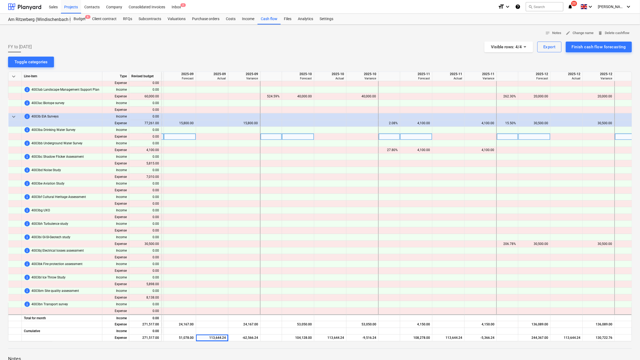
scroll to position [418, 706]
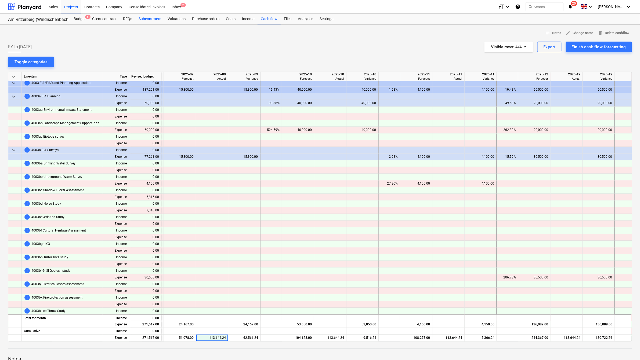
click at [144, 19] on div "Subcontracts" at bounding box center [149, 19] width 29 height 11
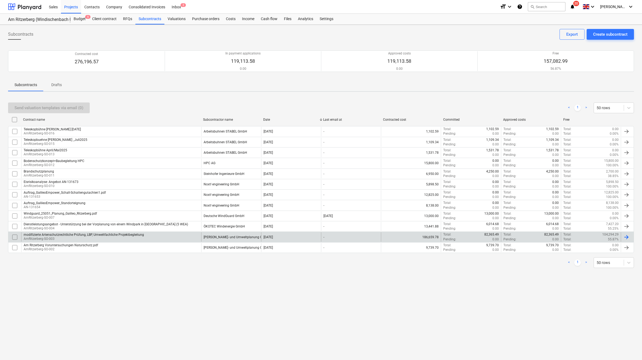
click at [117, 235] on div "modifizierte Artenschutzrechtliche Prüfung, LBP, Umweltfachliche Projektbegleit…" at bounding box center [84, 235] width 120 height 4
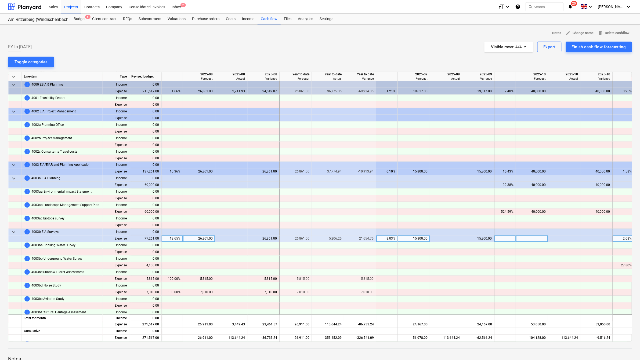
scroll to position [369, 473]
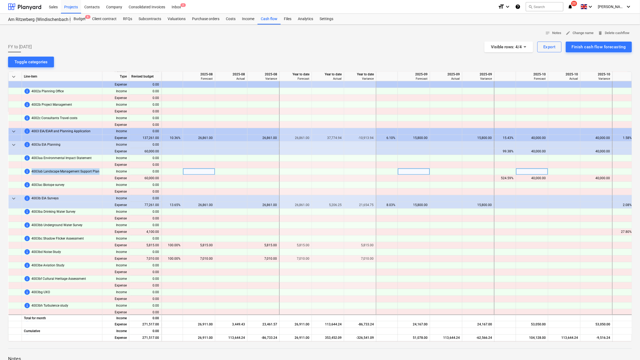
drag, startPoint x: 32, startPoint y: 169, endPoint x: 98, endPoint y: 173, distance: 66.4
click at [98, 173] on div "info 4003ab Landscape Management Support Plan" at bounding box center [62, 172] width 76 height 7
drag, startPoint x: 98, startPoint y: 173, endPoint x: 93, endPoint y: 173, distance: 4.8
click at [140, 17] on div "Subcontracts" at bounding box center [149, 19] width 29 height 11
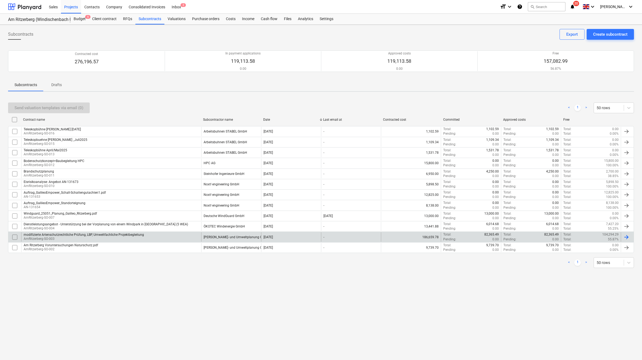
click at [61, 236] on div "modifizierte Artenschutzrechtliche Prüfung, LBP, Umweltfachliche Projektbegleit…" at bounding box center [84, 235] width 120 height 4
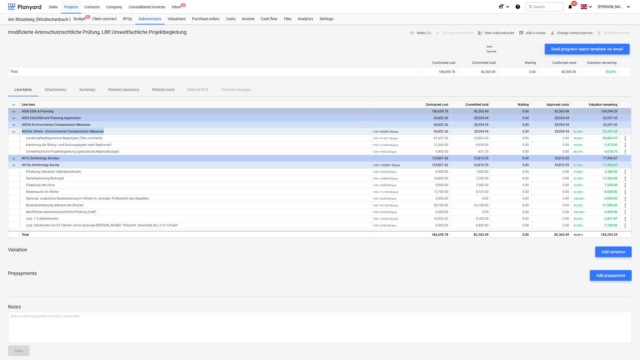
drag, startPoint x: 22, startPoint y: 129, endPoint x: 103, endPoint y: 130, distance: 81.4
click at [103, 130] on div "4003dc Others - Environmental Compensation Measures" at bounding box center [195, 131] width 346 height 7
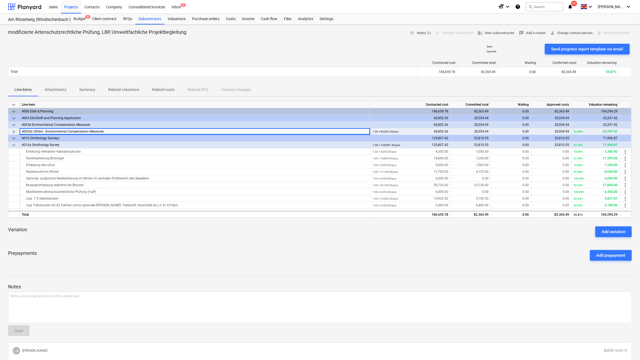
click at [99, 132] on div "4003dc Others - Environmental Compensation Measures" at bounding box center [195, 131] width 346 height 7
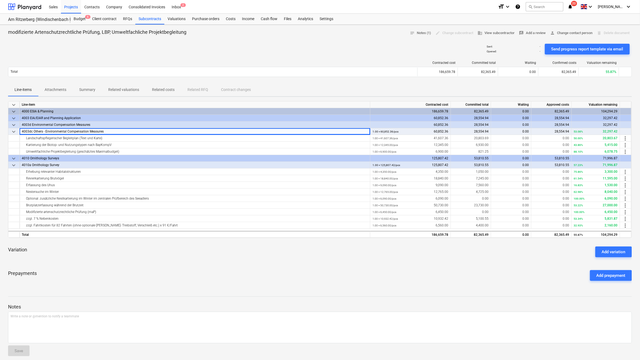
click at [99, 132] on div "4003dc Others - Environmental Compensation Measures" at bounding box center [195, 131] width 346 height 7
click at [265, 17] on div "Cash flow" at bounding box center [269, 19] width 23 height 11
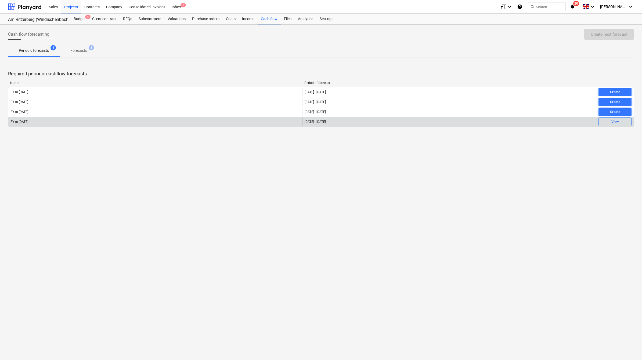
click at [27, 124] on div "FY to March 26" at bounding box center [155, 122] width 294 height 9
click at [27, 122] on div "FY to March 26" at bounding box center [19, 122] width 18 height 4
click at [614, 124] on div "View" at bounding box center [615, 122] width 8 height 6
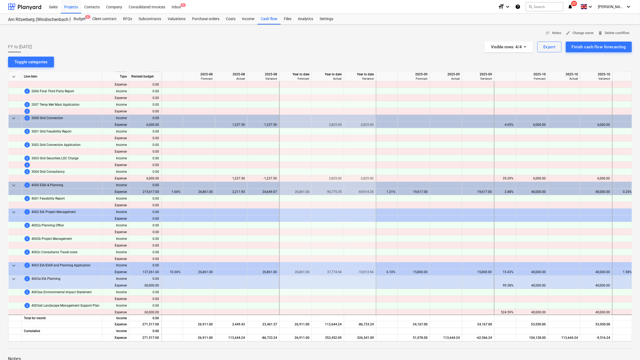
scroll to position [269, 473]
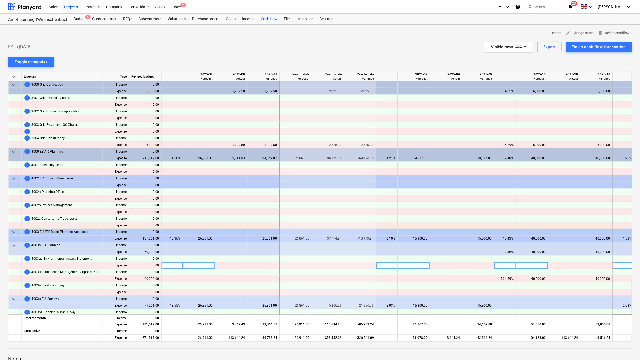
click at [46, 268] on div at bounding box center [62, 266] width 81 height 7
click at [82, 274] on span "4003ab Landscape Management Support Plan" at bounding box center [65, 272] width 68 height 7
drag, startPoint x: 98, startPoint y: 272, endPoint x: 30, endPoint y: 273, distance: 68.2
click at [30, 273] on div "info 4003ab Landscape Management Support Plan" at bounding box center [62, 272] width 76 height 7
drag, startPoint x: 30, startPoint y: 273, endPoint x: 35, endPoint y: 274, distance: 5.6
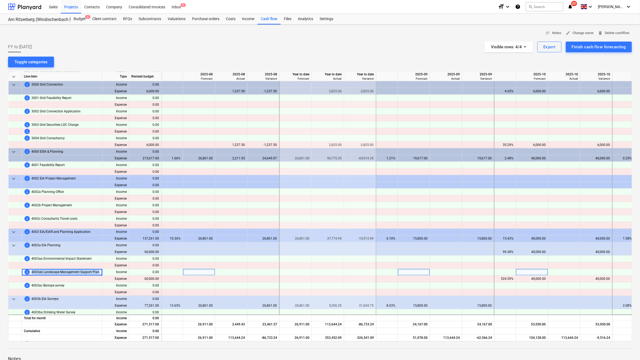
copy span "4003ab Landscape Management Support Plan"
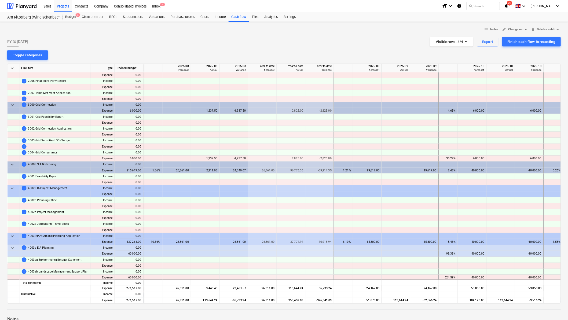
scroll to position [269, 473]
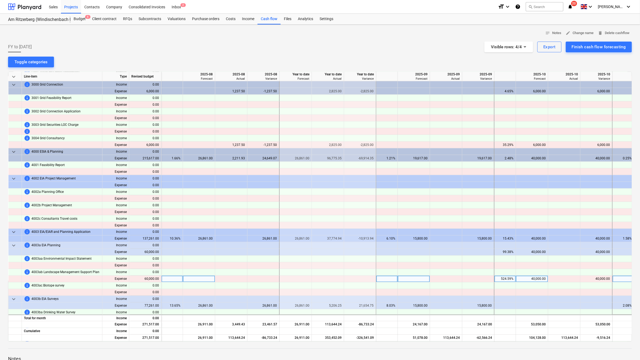
click at [155, 280] on div "60,000.00" at bounding box center [145, 279] width 32 height 7
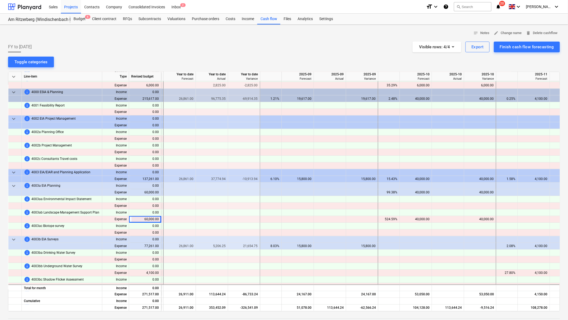
scroll to position [328, 609]
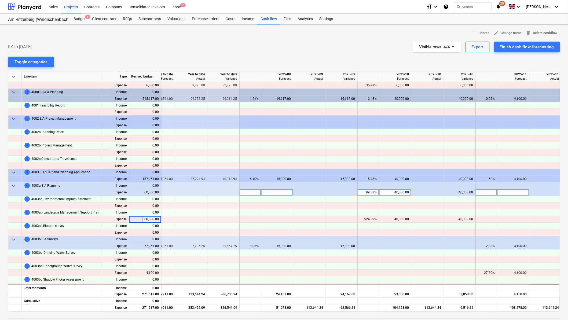
click at [393, 193] on div "40,000.00" at bounding box center [396, 193] width 28 height 7
click at [399, 192] on div "40,000.00" at bounding box center [396, 193] width 28 height 7
click at [399, 192] on input "40000" at bounding box center [395, 193] width 32 height 6
click at [399, 192] on div "40,000.00" at bounding box center [396, 193] width 28 height 7
type input "25246,75"
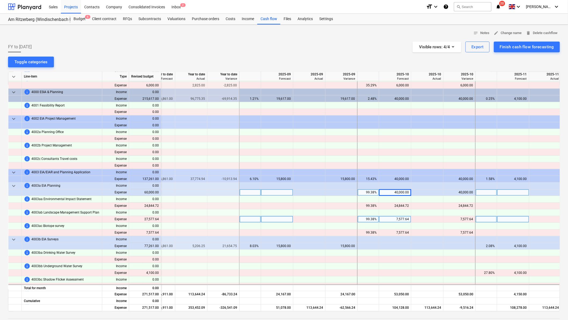
click at [395, 219] on div "7,577.64" at bounding box center [396, 219] width 28 height 7
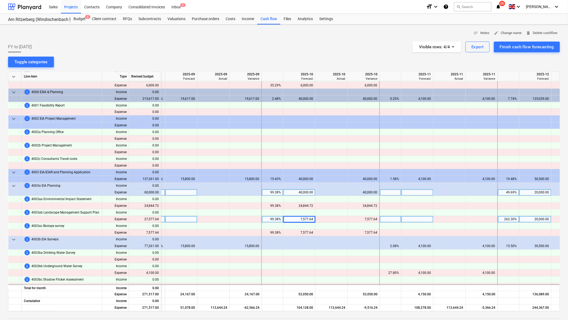
scroll to position [328, 707]
click at [305, 220] on div "7,577.64" at bounding box center [298, 219] width 28 height 7
click at [149, 19] on div "Subcontracts" at bounding box center [149, 19] width 29 height 11
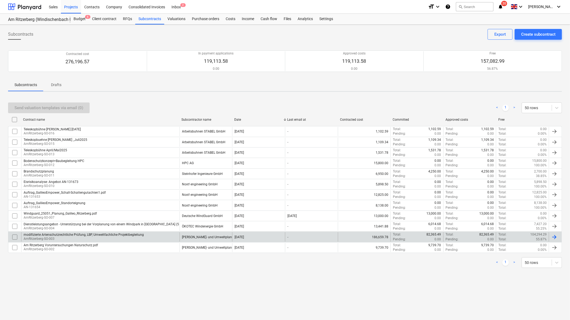
click at [69, 237] on div "modifizierte Artenschutzrechtliche Prüfung, LBP, Umweltfachliche Projektbegleit…" at bounding box center [84, 235] width 120 height 4
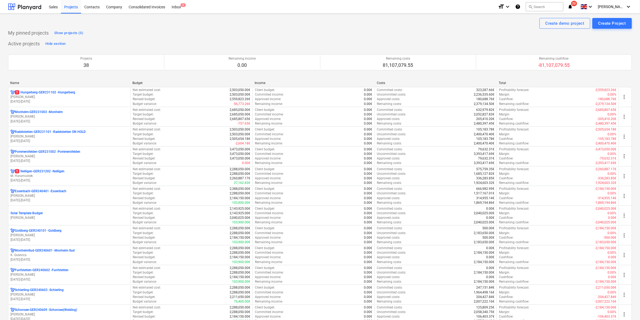
click at [15, 82] on div "Name" at bounding box center [69, 83] width 118 height 4
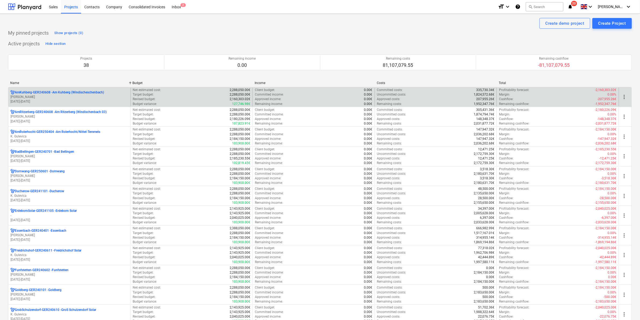
click at [34, 95] on p "[PERSON_NAME]" at bounding box center [69, 97] width 118 height 5
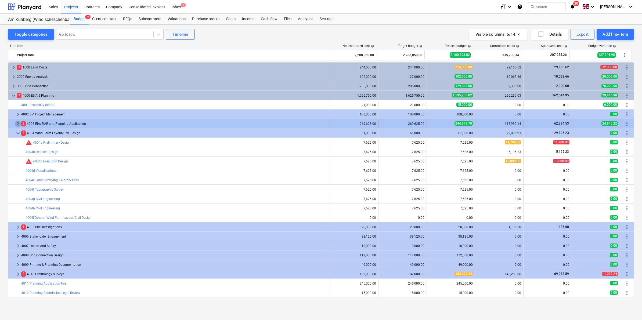
click at [18, 125] on span "keyboard_arrow_right" at bounding box center [18, 124] width 6 height 6
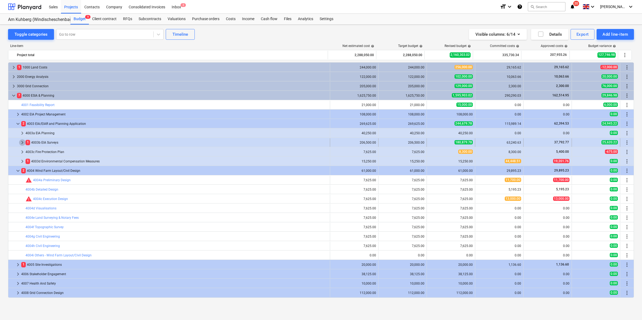
click at [22, 140] on span "keyboard_arrow_right" at bounding box center [22, 142] width 6 height 6
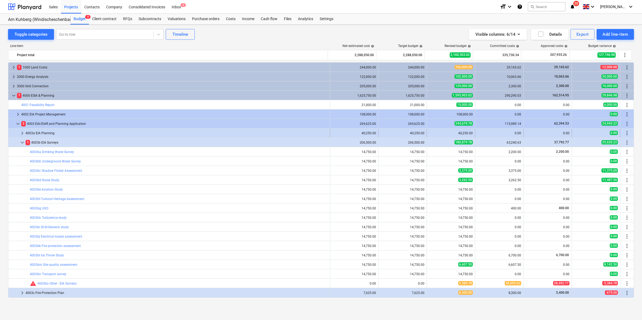
click at [22, 132] on span "keyboard_arrow_right" at bounding box center [22, 133] width 6 height 6
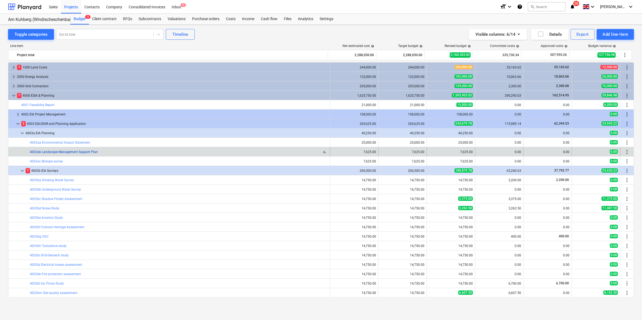
click at [92, 153] on link "4003ab Landscape Management Support Plan" at bounding box center [64, 152] width 68 height 4
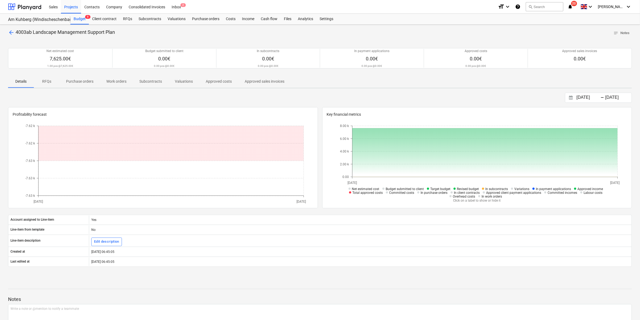
click at [206, 81] on p "Approved costs" at bounding box center [219, 82] width 26 height 6
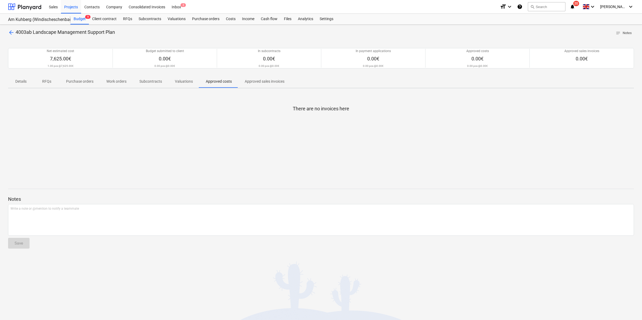
click at [186, 81] on p "Valuations" at bounding box center [184, 82] width 18 height 6
click at [160, 81] on p "Subcontracts" at bounding box center [150, 82] width 23 height 6
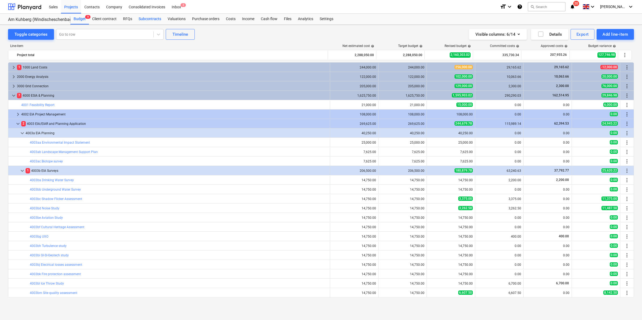
click at [146, 18] on div "Subcontracts" at bounding box center [149, 19] width 29 height 11
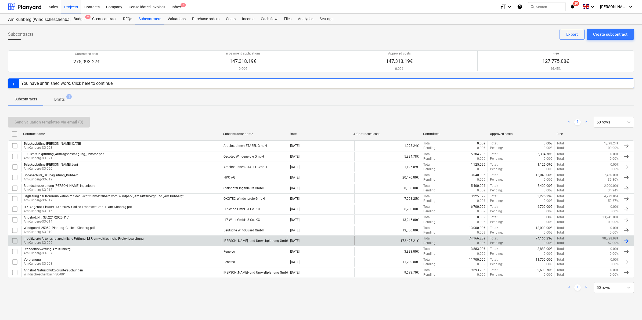
click at [57, 242] on p "AmKuhberg-SO-009" at bounding box center [84, 243] width 120 height 5
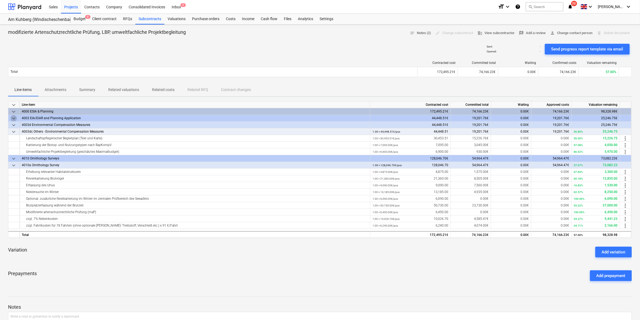
click at [15, 116] on span "keyboard_arrow_down" at bounding box center [13, 118] width 6 height 6
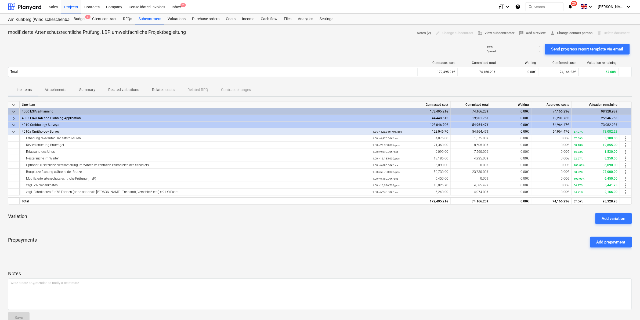
click at [15, 116] on span "keyboard_arrow_right" at bounding box center [13, 118] width 6 height 6
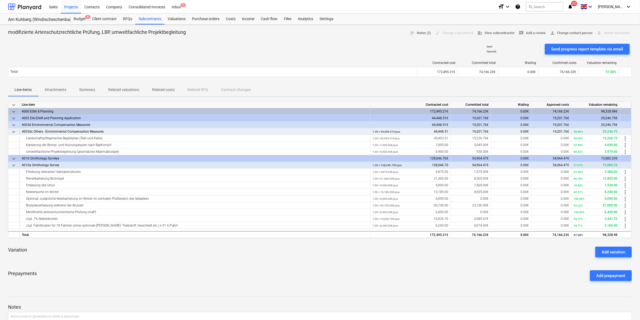
click at [602, 130] on div "56.80% 25,246.75" at bounding box center [596, 131] width 44 height 7
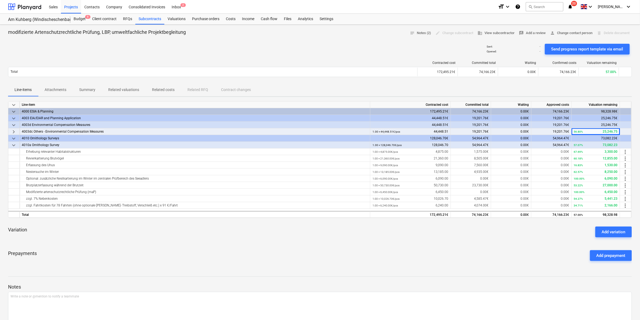
click at [603, 130] on div "56.80% 25,246.75" at bounding box center [596, 131] width 44 height 7
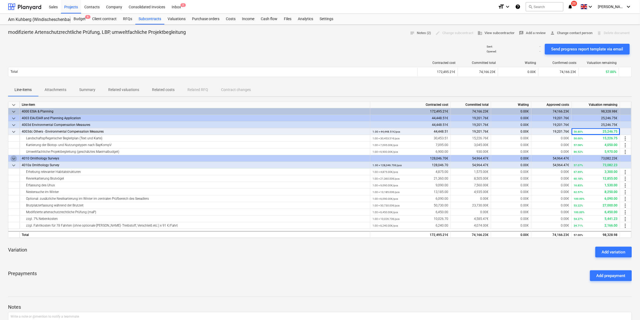
click at [14, 159] on span "keyboard_arrow_down" at bounding box center [13, 158] width 6 height 6
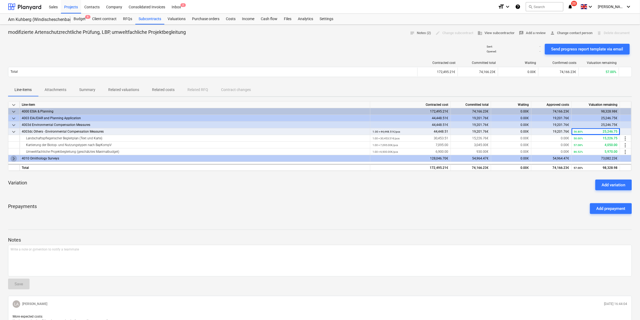
click at [14, 159] on span "keyboard_arrow_right" at bounding box center [13, 158] width 6 height 6
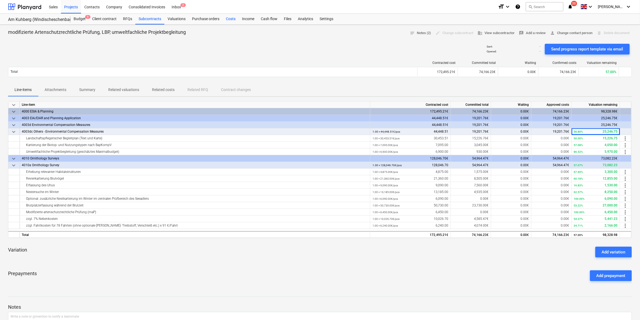
click at [229, 19] on div "Costs" at bounding box center [231, 19] width 16 height 11
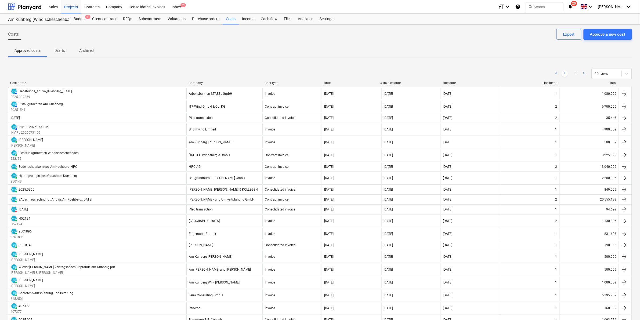
click at [197, 81] on div "Company" at bounding box center [224, 83] width 72 height 4
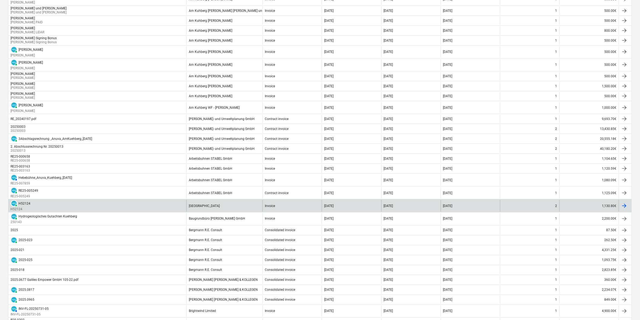
scroll to position [207, 0]
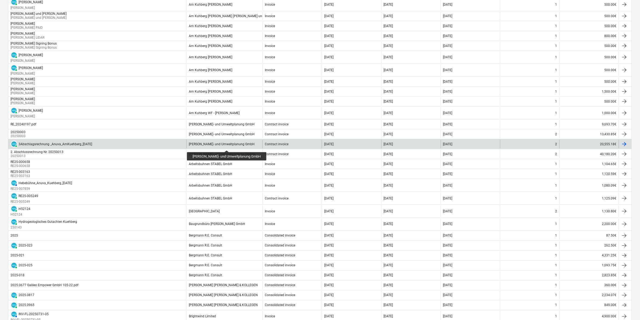
click at [224, 146] on div "ANUVA Stadt- und Umweltplanung GmbH" at bounding box center [222, 144] width 66 height 4
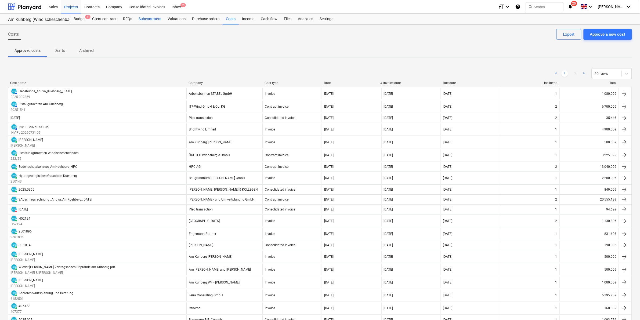
click at [141, 18] on div "Subcontracts" at bounding box center [149, 19] width 29 height 11
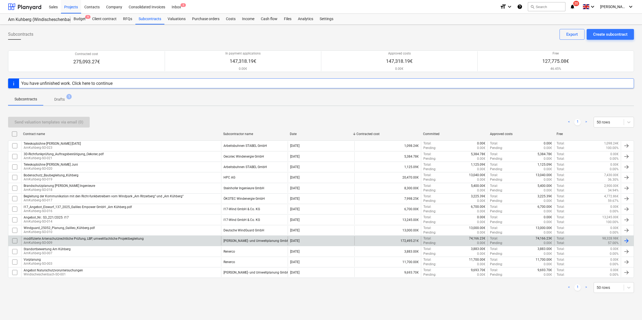
click at [38, 242] on p "AmKuhberg-SO-009" at bounding box center [84, 243] width 120 height 5
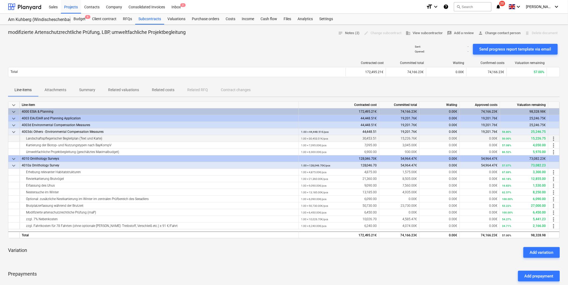
click at [536, 137] on div "50.00% 15,226.75" at bounding box center [525, 138] width 44 height 7
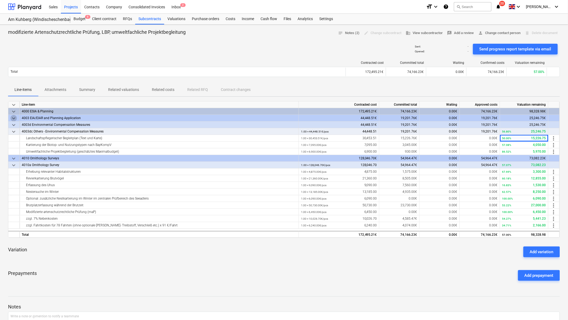
click at [12, 119] on span "keyboard_arrow_down" at bounding box center [13, 118] width 6 height 6
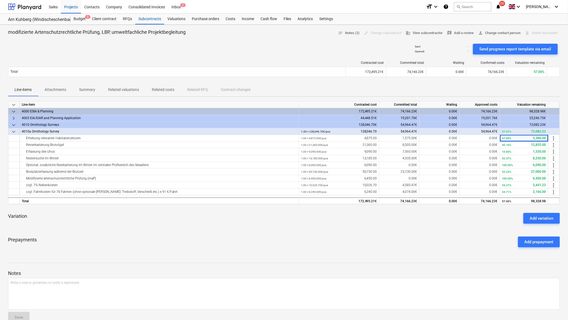
click at [13, 124] on span "keyboard_arrow_down" at bounding box center [13, 125] width 6 height 6
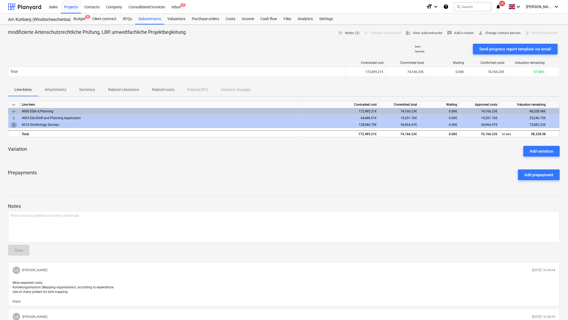
click at [13, 124] on span "keyboard_arrow_right" at bounding box center [13, 125] width 6 height 6
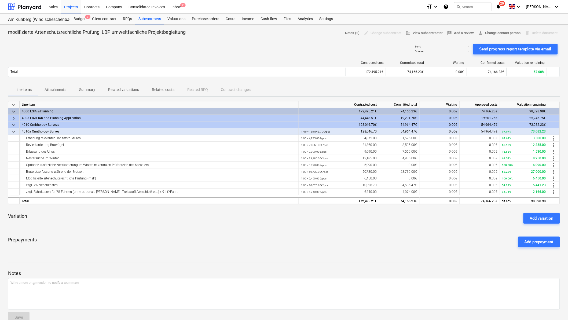
click at [13, 118] on span "keyboard_arrow_right" at bounding box center [13, 118] width 6 height 6
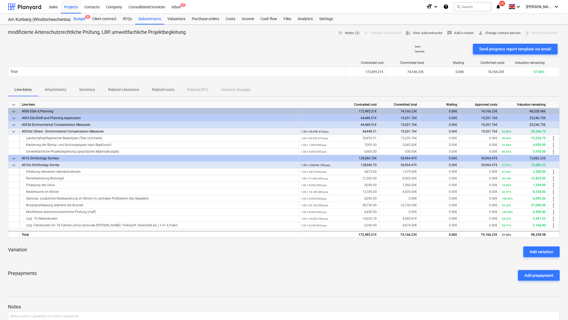
click at [81, 16] on div "Budget 9" at bounding box center [79, 19] width 19 height 11
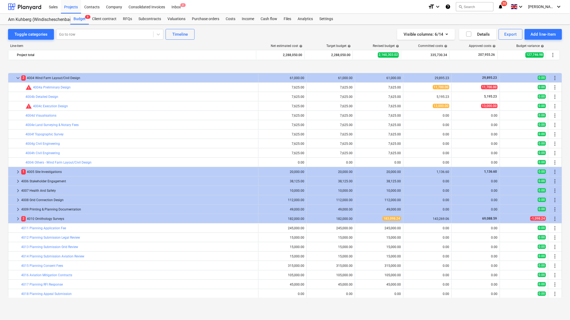
scroll to position [291, 0]
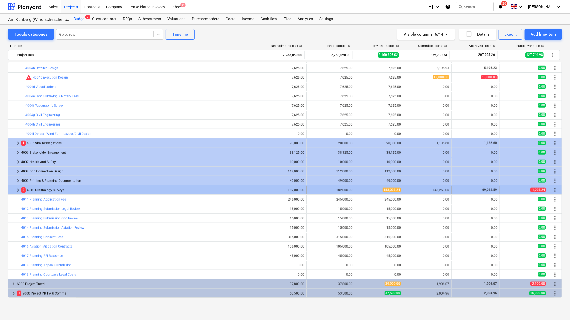
click at [53, 191] on div "2 4010 Ornithology Surveys" at bounding box center [138, 190] width 235 height 9
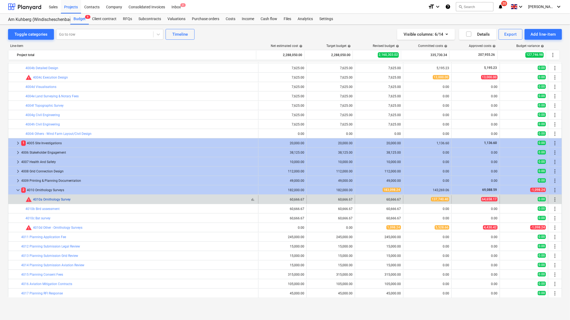
click at [52, 200] on link "4010a Ornithology Survey" at bounding box center [52, 200] width 38 height 4
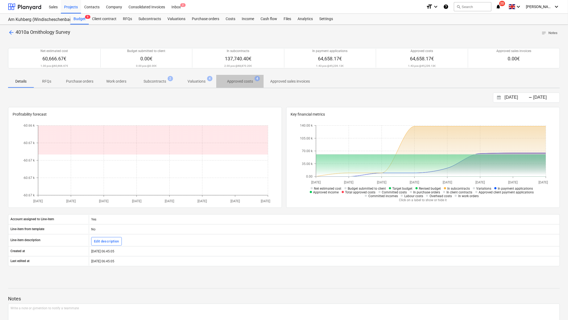
click at [234, 82] on p "Approved costs" at bounding box center [240, 82] width 26 height 6
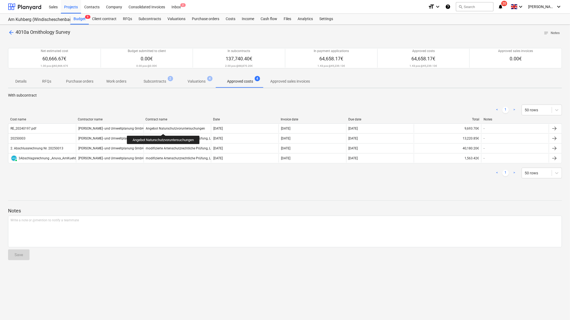
drag, startPoint x: 165, startPoint y: 126, endPoint x: 166, endPoint y: 122, distance: 4.0
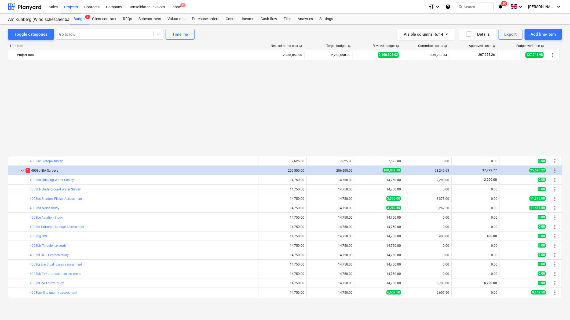
scroll to position [291, 0]
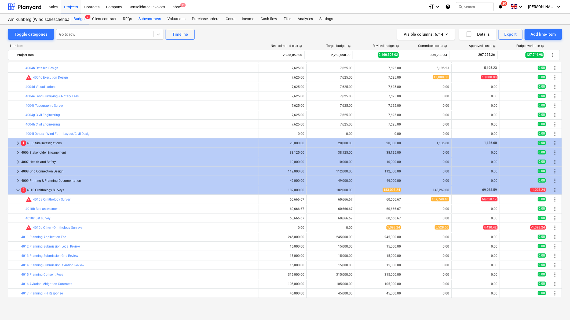
click at [140, 20] on div "Subcontracts" at bounding box center [149, 19] width 29 height 11
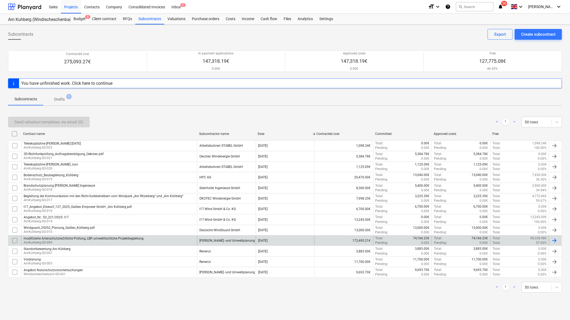
click at [55, 243] on p "AmKuhberg-SO-009" at bounding box center [84, 243] width 120 height 5
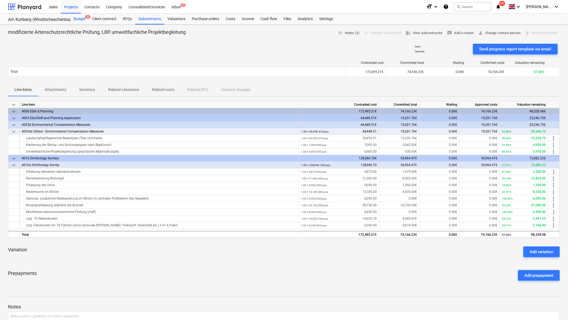
click at [82, 17] on div "Budget 9" at bounding box center [79, 19] width 19 height 11
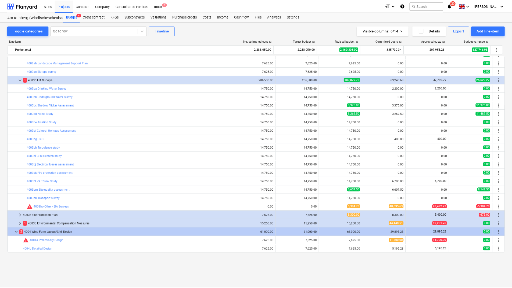
scroll to position [52, 0]
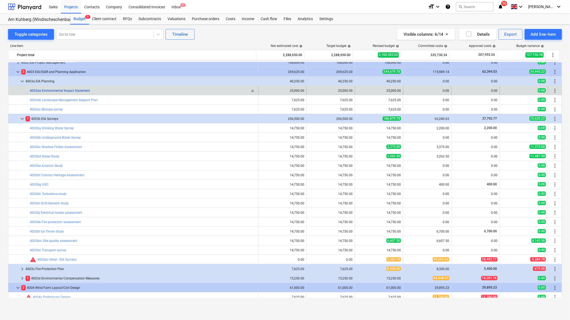
click at [56, 90] on link "4003aa Environmental Impact Statement" at bounding box center [60, 91] width 60 height 4
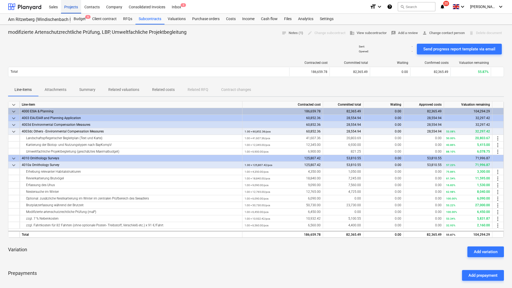
click at [77, 5] on div "Projects" at bounding box center [71, 7] width 20 height 14
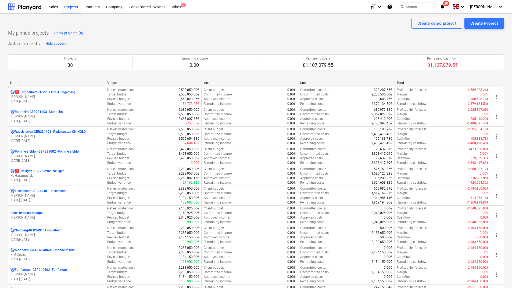
click at [19, 84] on div "Name" at bounding box center [56, 83] width 92 height 4
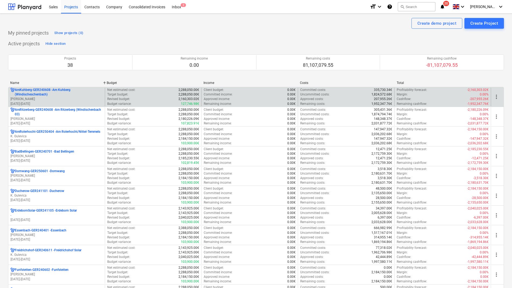
click at [21, 96] on p "AmKuhberg-GER240608 - Am Kuhberg ([GEOGRAPHIC_DATA])" at bounding box center [59, 92] width 88 height 9
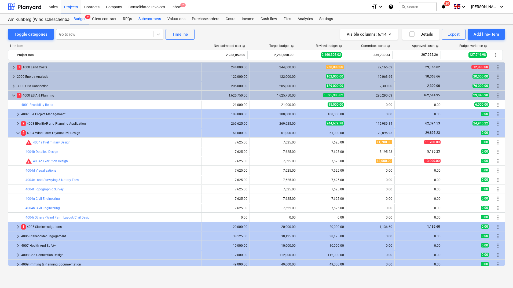
click at [151, 17] on div "Subcontracts" at bounding box center [149, 19] width 29 height 11
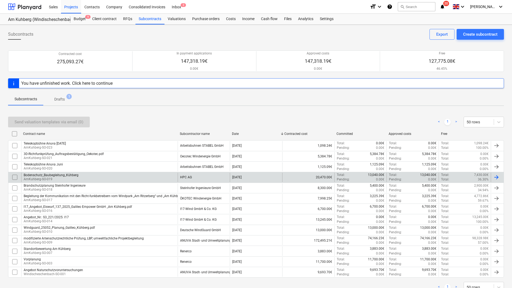
scroll to position [20, 0]
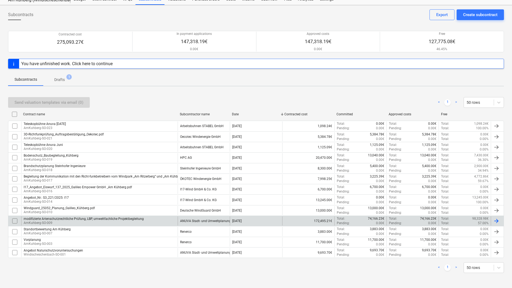
click at [34, 220] on div "modifizierte Artenschutzrechtliche Prüfung, LBP, umweltfachliche Projektbegleit…" at bounding box center [84, 219] width 120 height 4
